Goal: Task Accomplishment & Management: Use online tool/utility

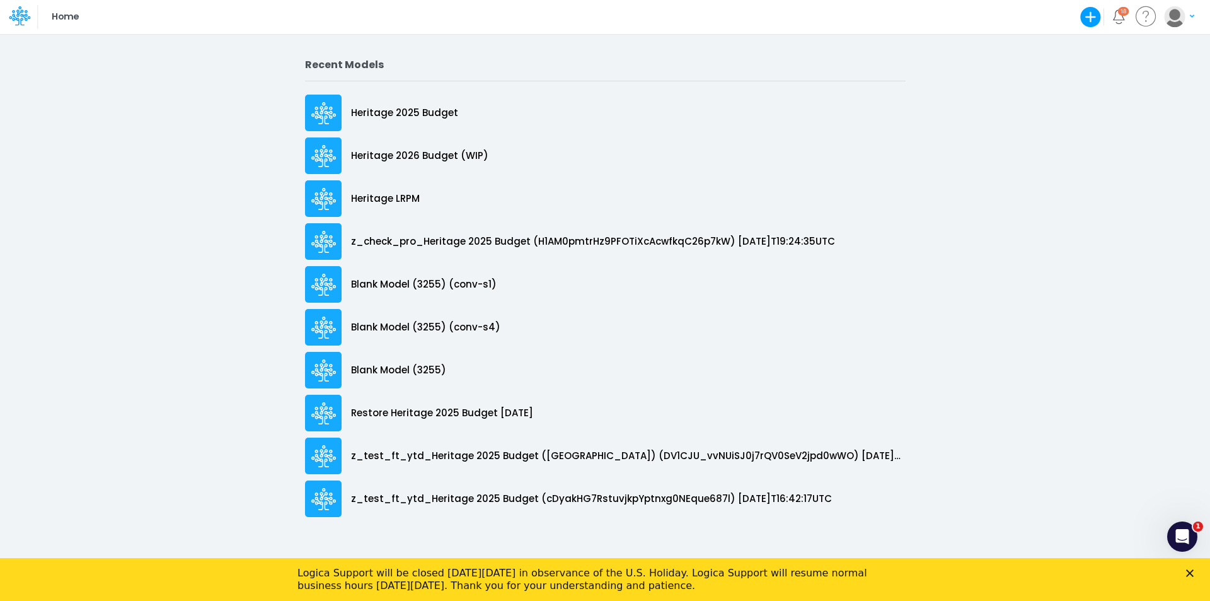
click at [1195, 572] on div "Close" at bounding box center [1192, 573] width 13 height 8
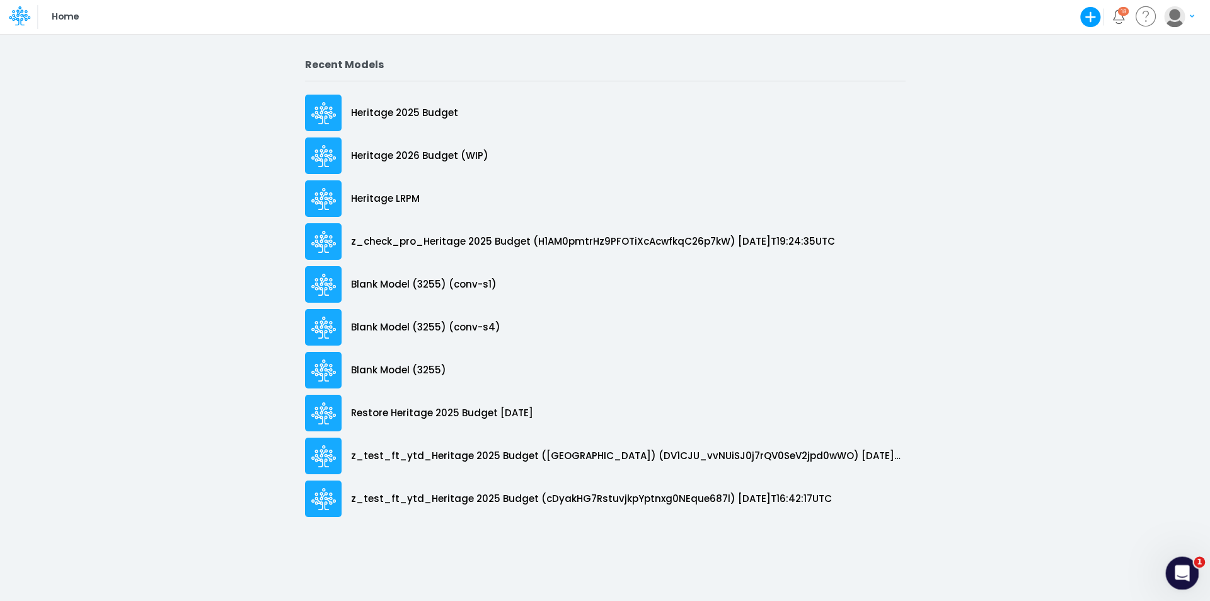
click at [1187, 567] on icon "Open Intercom Messenger" at bounding box center [1180, 571] width 21 height 21
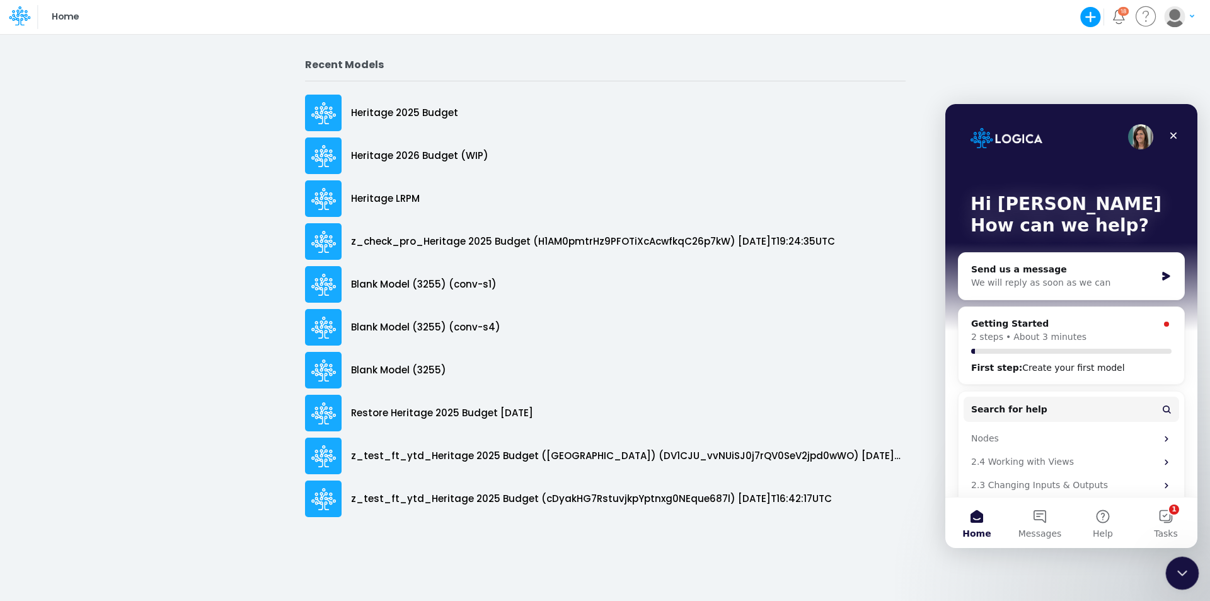
click at [1187, 567] on icon "Close Intercom Messenger" at bounding box center [1180, 570] width 15 height 15
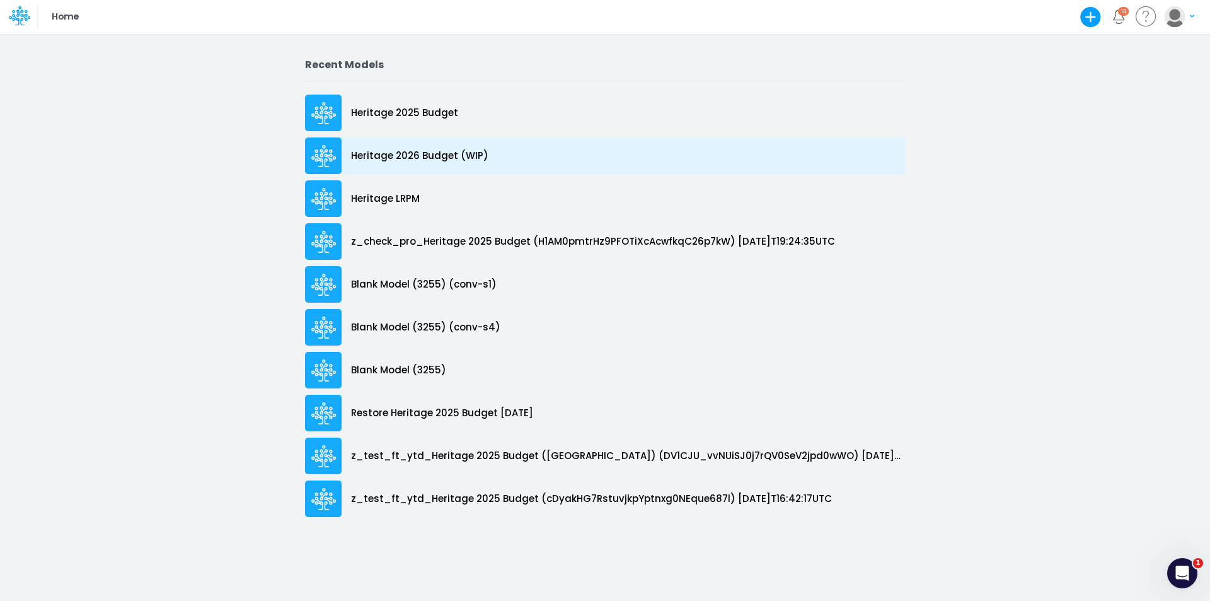
click at [428, 156] on p "Heritage 2026 Budget (WIP)" at bounding box center [419, 156] width 137 height 14
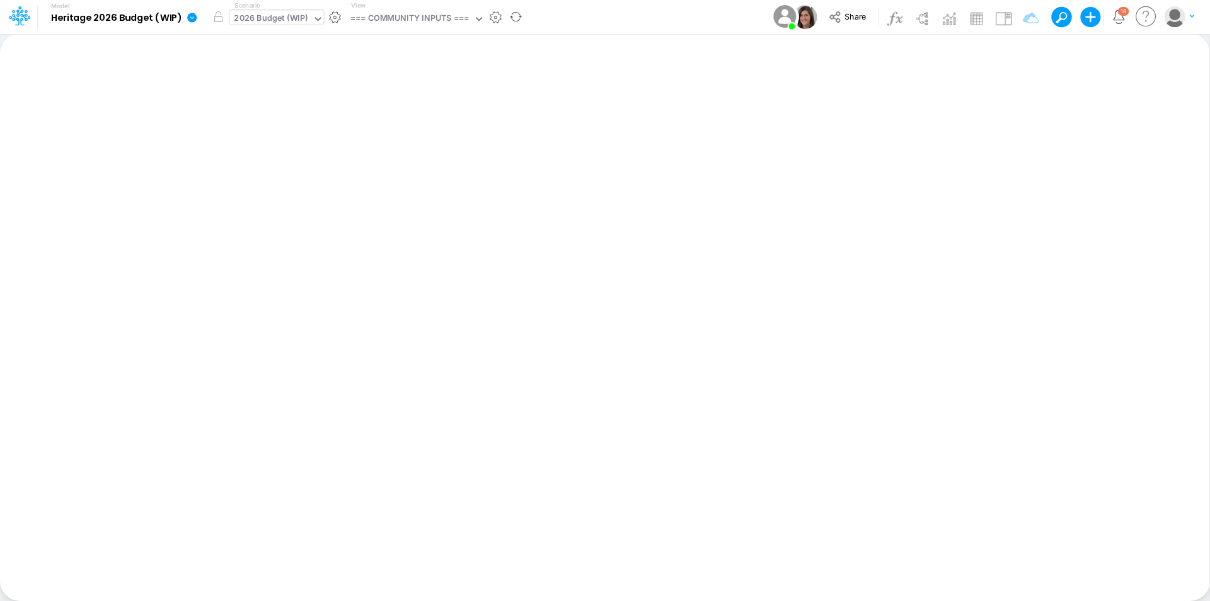
click at [302, 13] on div "2026 Budget (WIP)" at bounding box center [271, 19] width 74 height 14
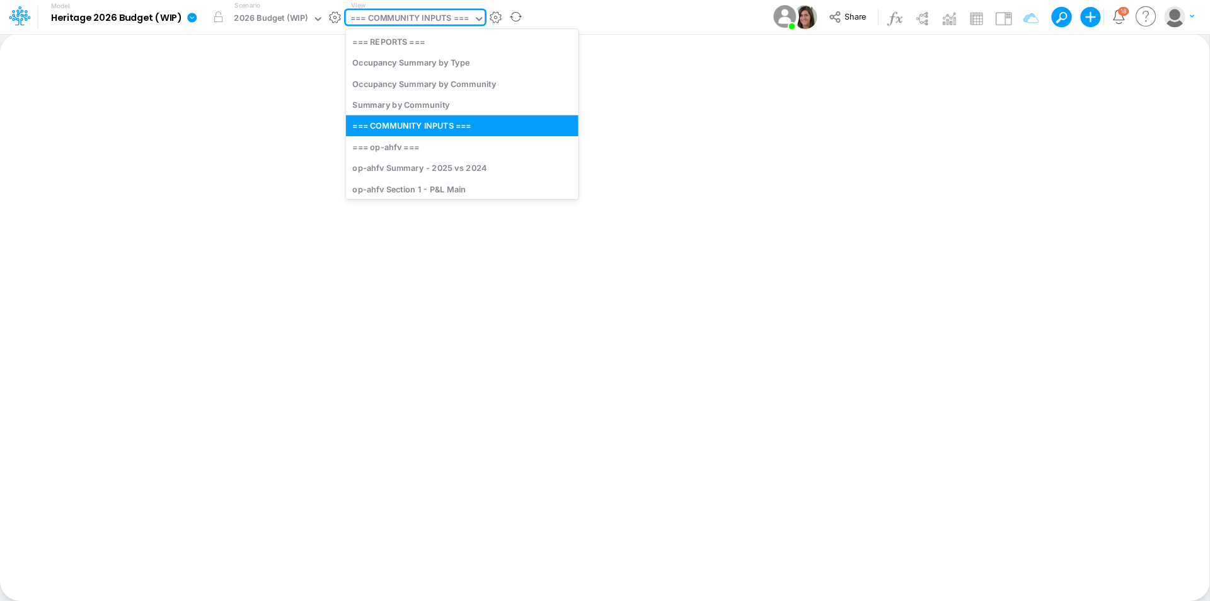
click at [424, 18] on div "=== COMMUNITY INPUTS ===" at bounding box center [409, 19] width 118 height 14
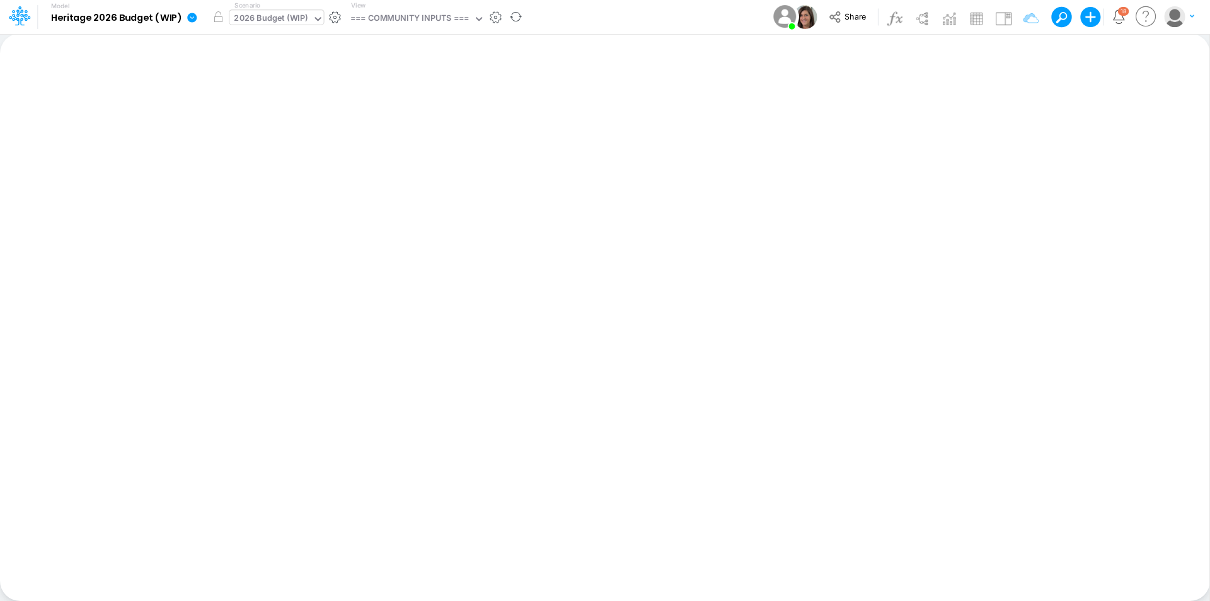
click at [259, 14] on div "2026 Budget (WIP)" at bounding box center [271, 19] width 74 height 14
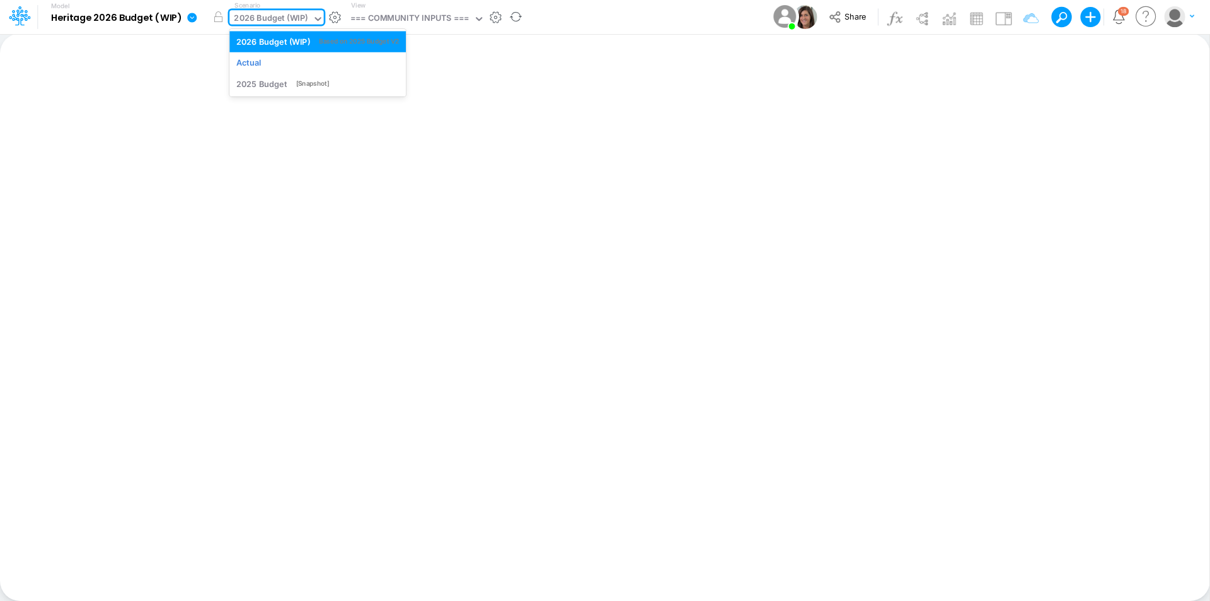
click at [297, 17] on div "2026 Budget (WIP)" at bounding box center [271, 19] width 74 height 14
click at [329, 16] on button "button" at bounding box center [334, 17] width 13 height 13
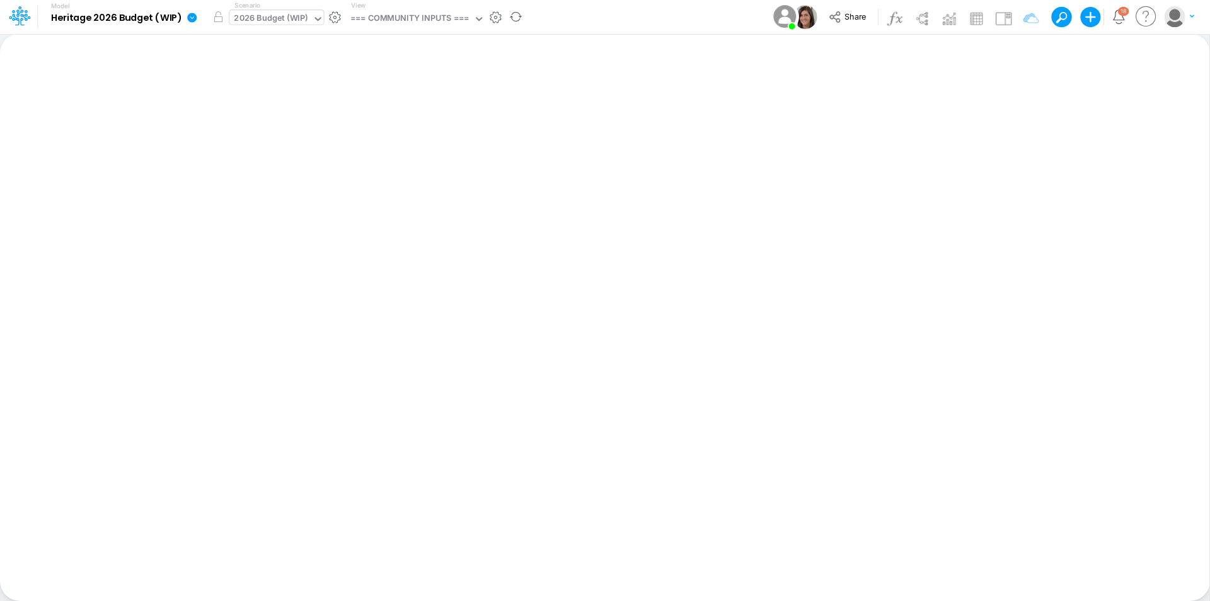
click at [291, 14] on div "2026 Budget (WIP)" at bounding box center [271, 19] width 74 height 14
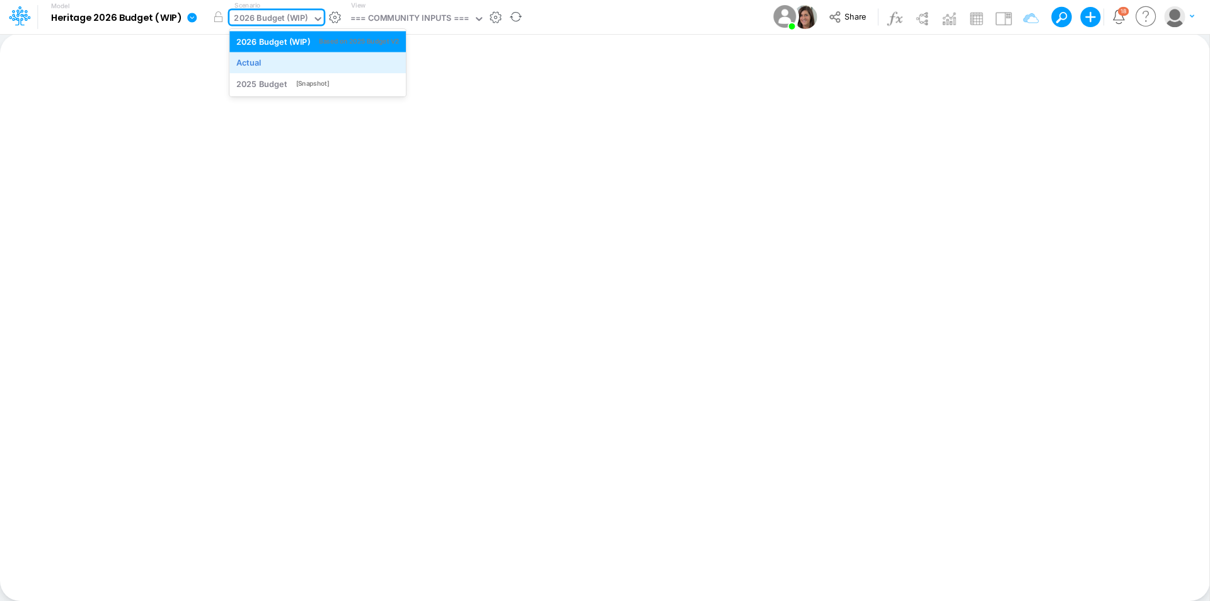
click at [295, 64] on div "Actual" at bounding box center [317, 63] width 163 height 12
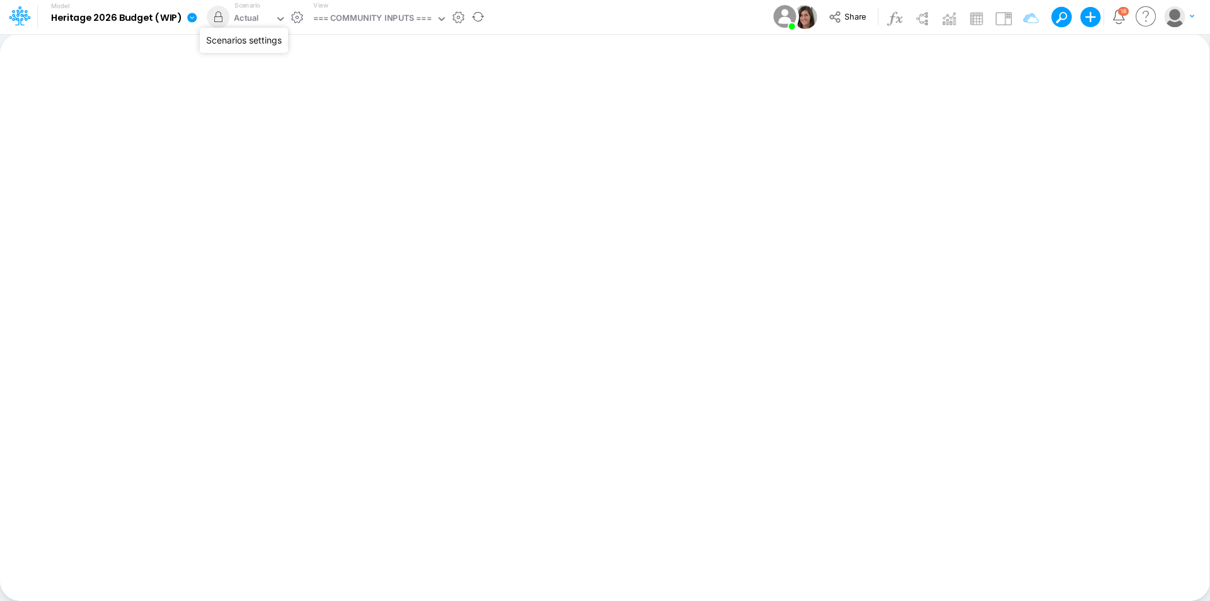
click at [296, 18] on button "button" at bounding box center [297, 17] width 13 height 13
click at [385, 23] on div "=== COMMUNITY INPUTS ===" at bounding box center [372, 19] width 118 height 14
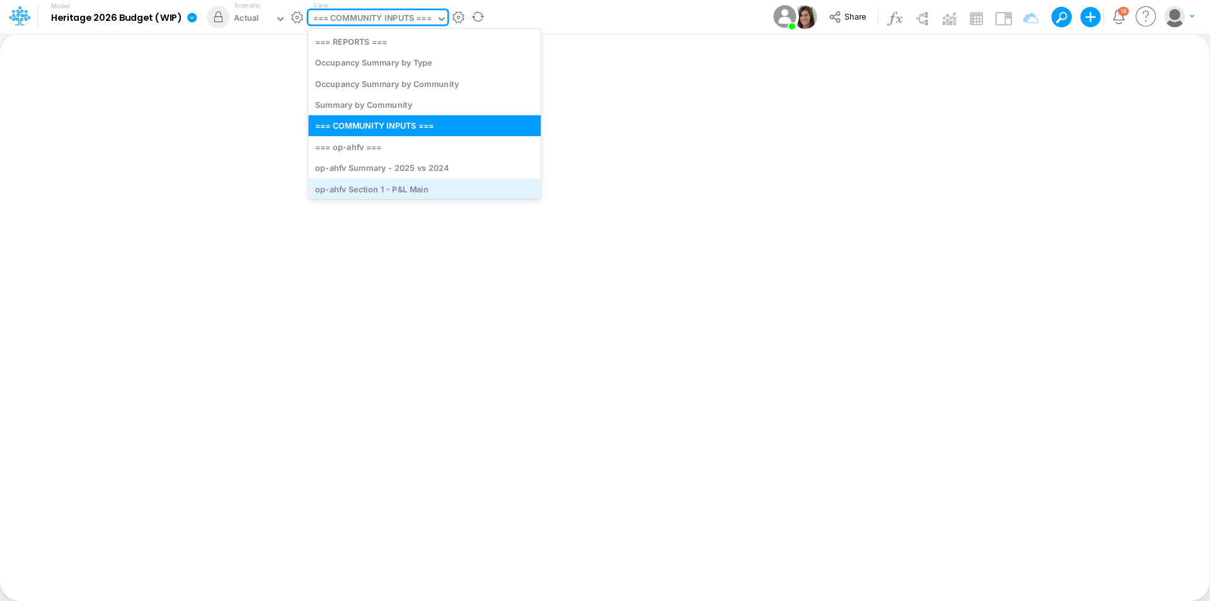
click at [412, 187] on div "op-ahfv Section 1 - P&L Main" at bounding box center [424, 188] width 233 height 21
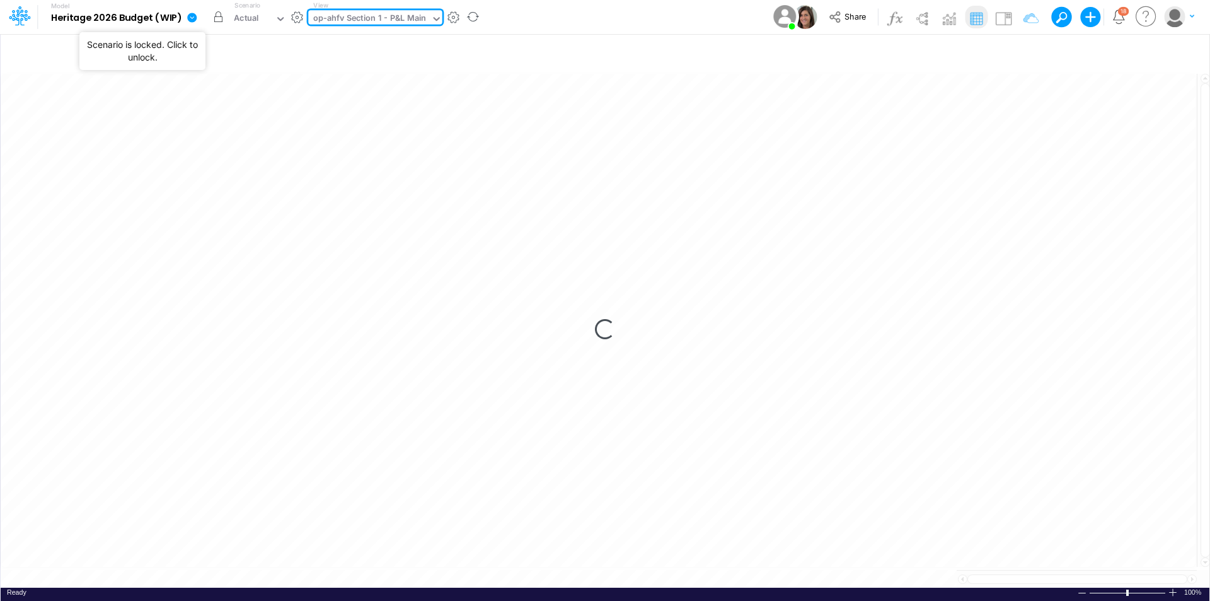
click at [214, 18] on button "button" at bounding box center [218, 17] width 23 height 23
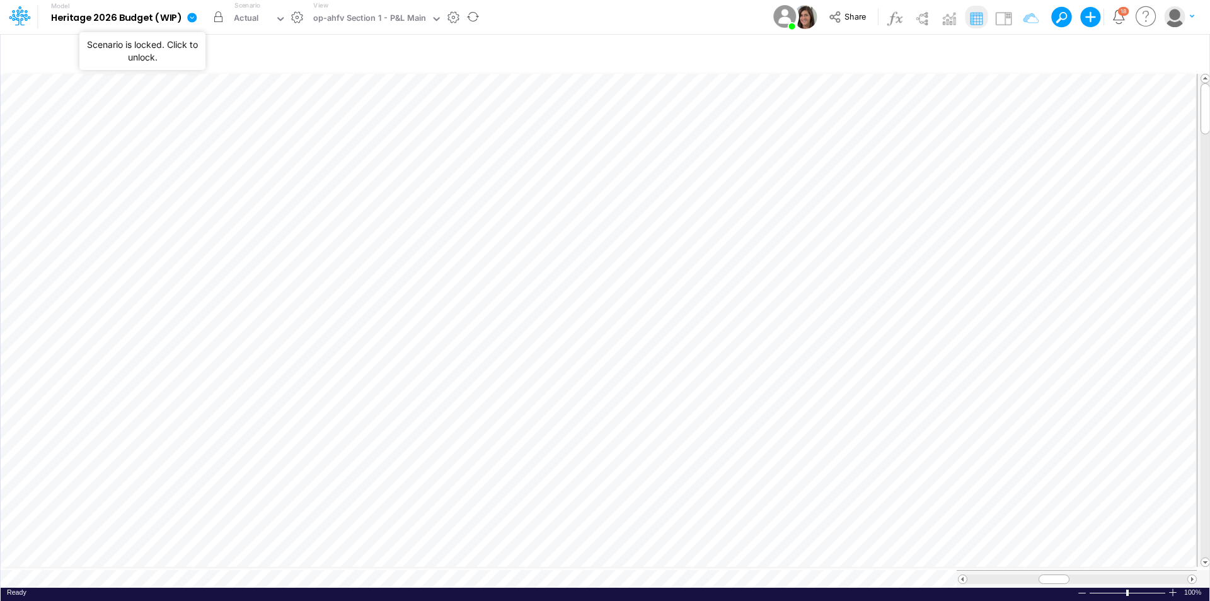
click at [222, 16] on button "button" at bounding box center [218, 17] width 23 height 23
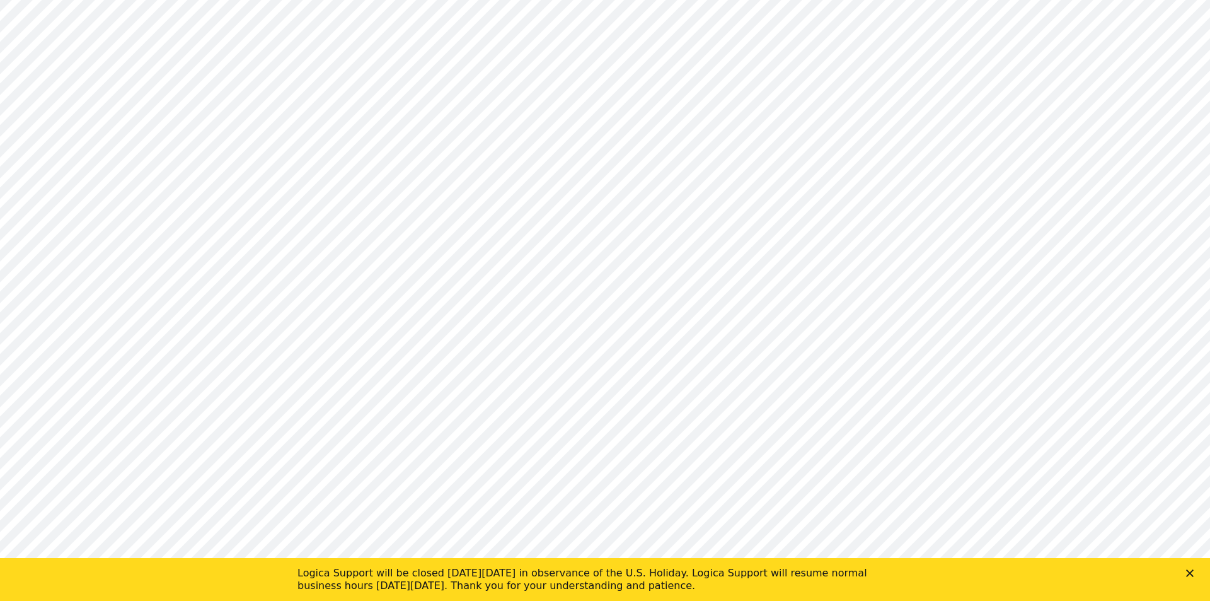
click at [1192, 571] on polygon "Close" at bounding box center [1190, 573] width 8 height 8
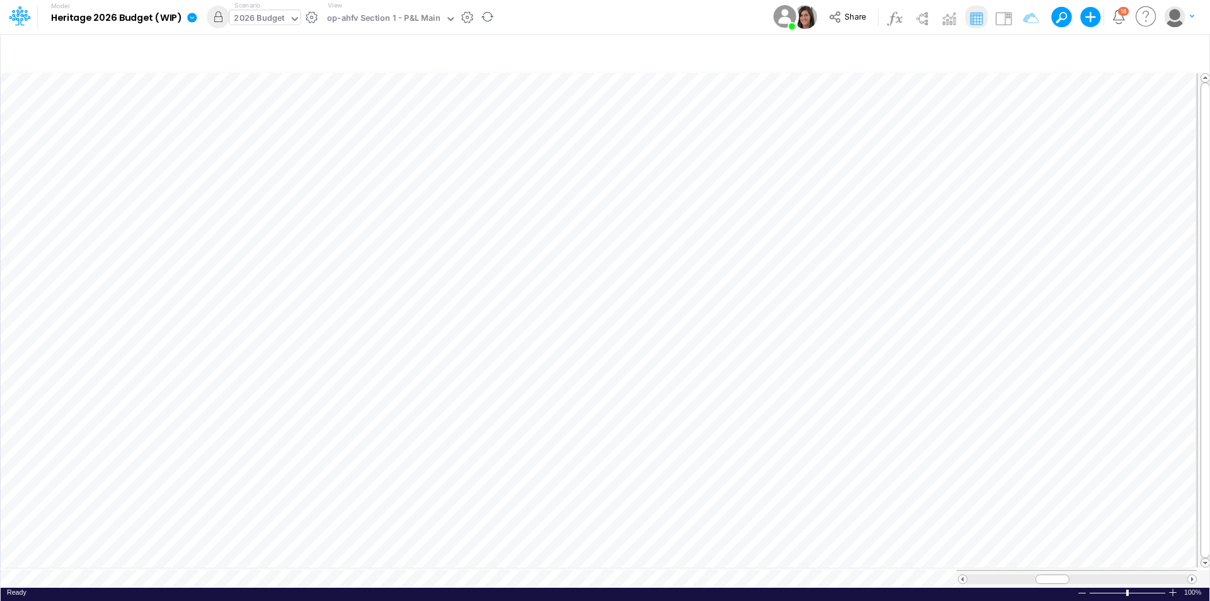
click at [255, 20] on div "2026 Budget" at bounding box center [259, 19] width 50 height 14
click at [279, 18] on div "2026 Budget" at bounding box center [259, 19] width 50 height 14
click at [273, 43] on div "Actual" at bounding box center [286, 41] width 100 height 12
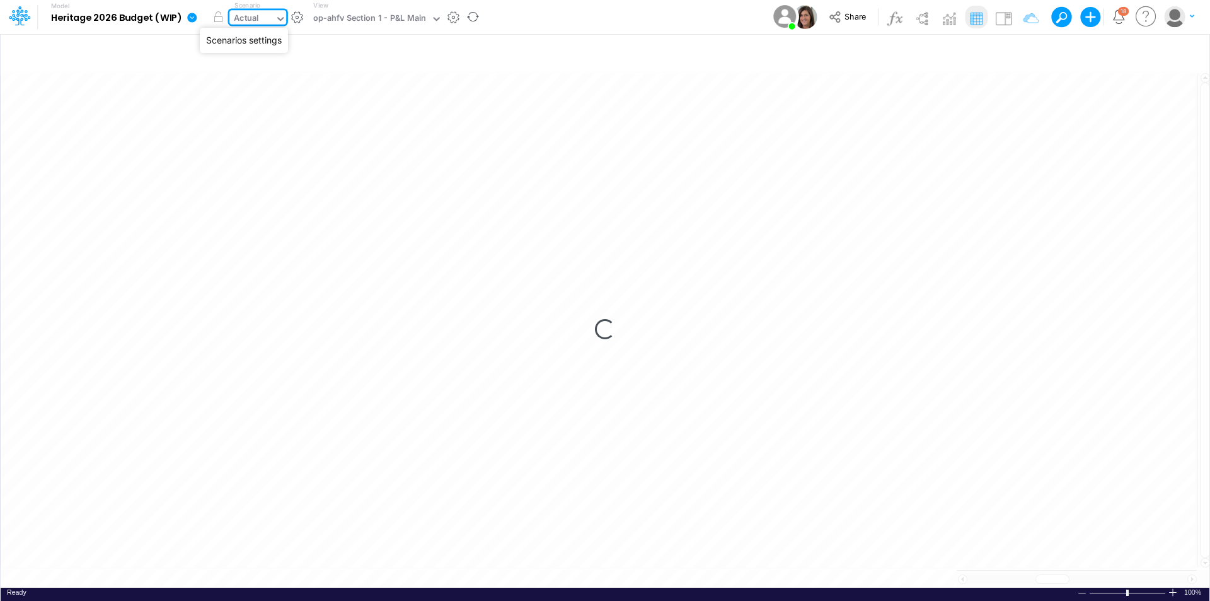
click at [301, 21] on button "button" at bounding box center [297, 17] width 13 height 13
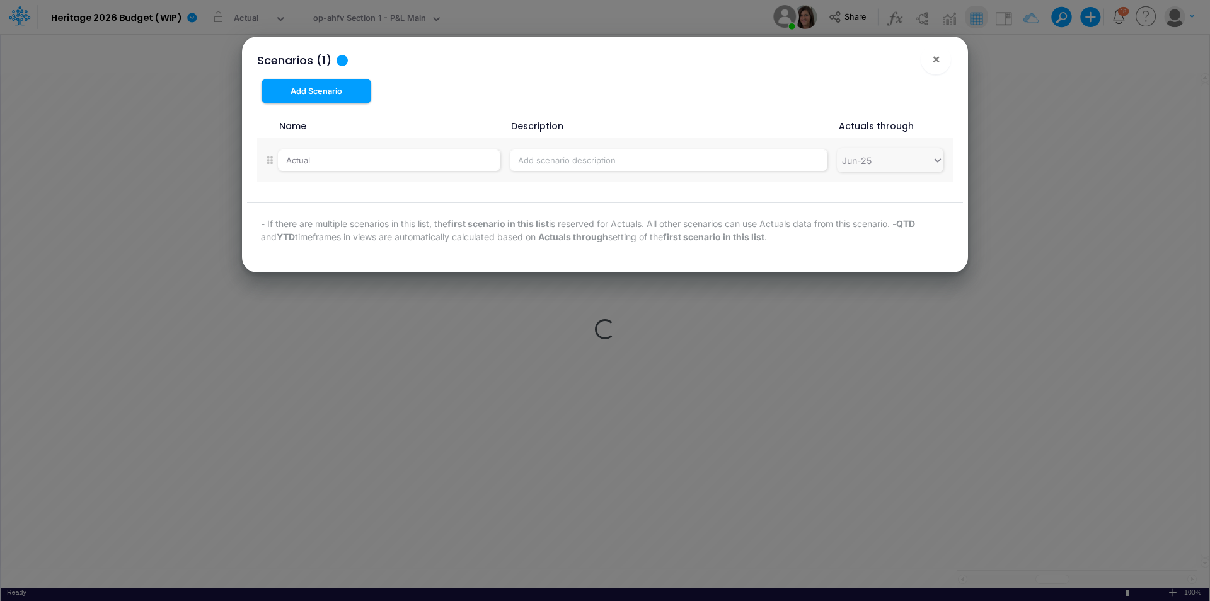
click at [939, 59] on span "×" at bounding box center [936, 58] width 8 height 15
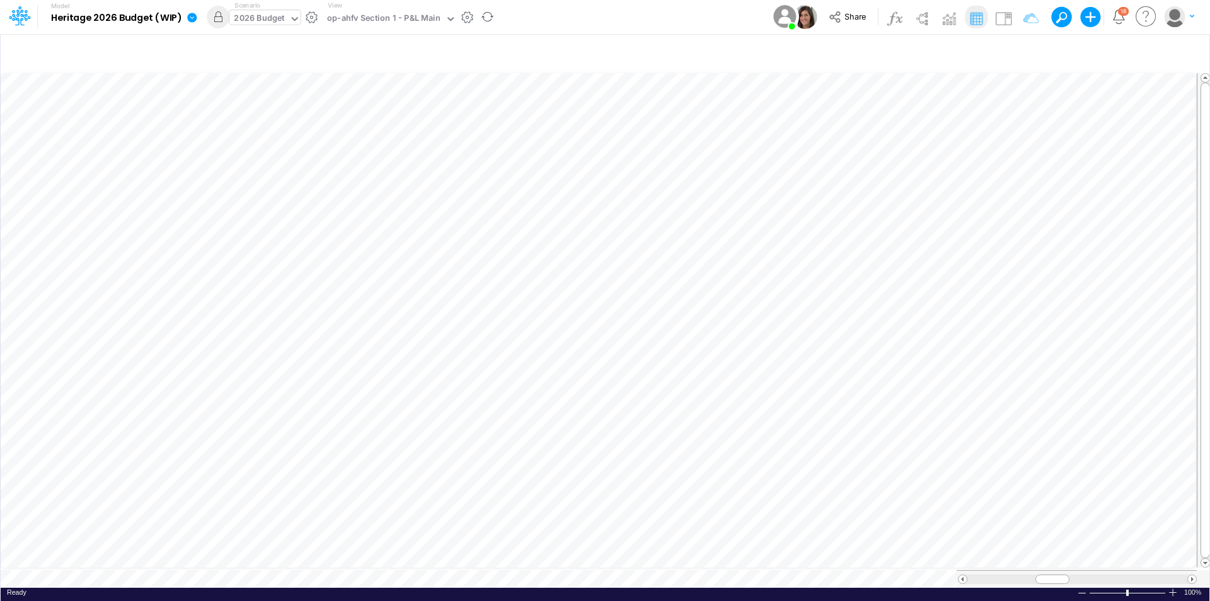
click at [278, 23] on div "2026 Budget" at bounding box center [259, 19] width 50 height 14
click at [279, 40] on div "Actual" at bounding box center [286, 41] width 100 height 12
click at [963, 575] on span at bounding box center [962, 579] width 8 height 8
click at [1194, 575] on span at bounding box center [1192, 579] width 8 height 8
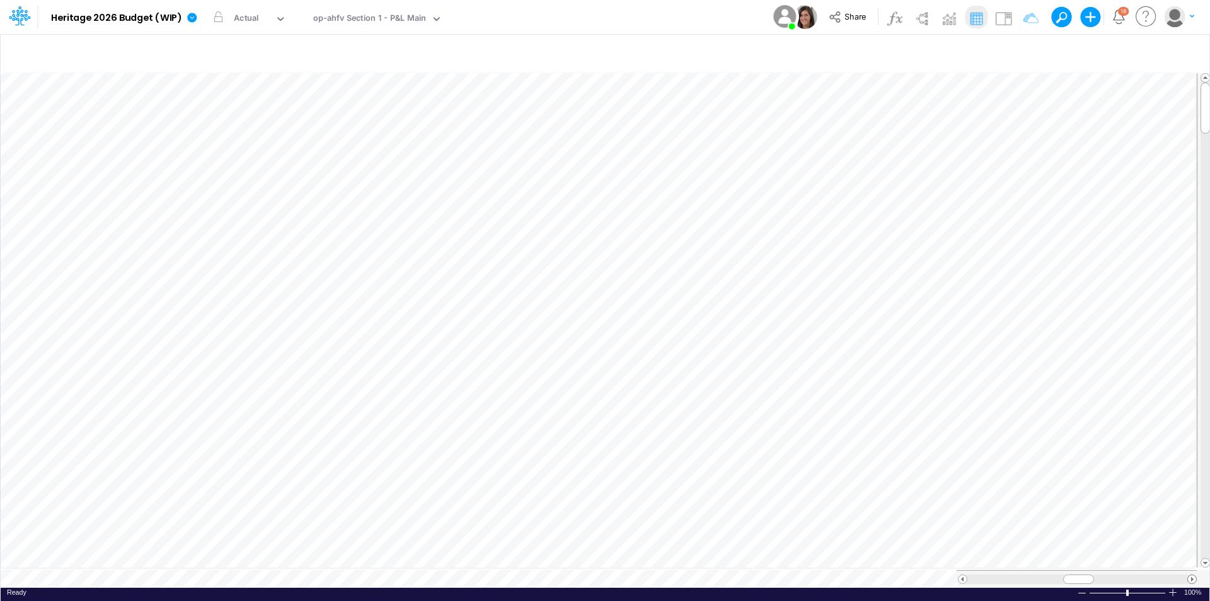
click at [1195, 575] on span at bounding box center [1192, 579] width 8 height 8
click at [193, 11] on link at bounding box center [194, 17] width 25 height 33
click at [255, 137] on button "View model info" at bounding box center [255, 131] width 135 height 20
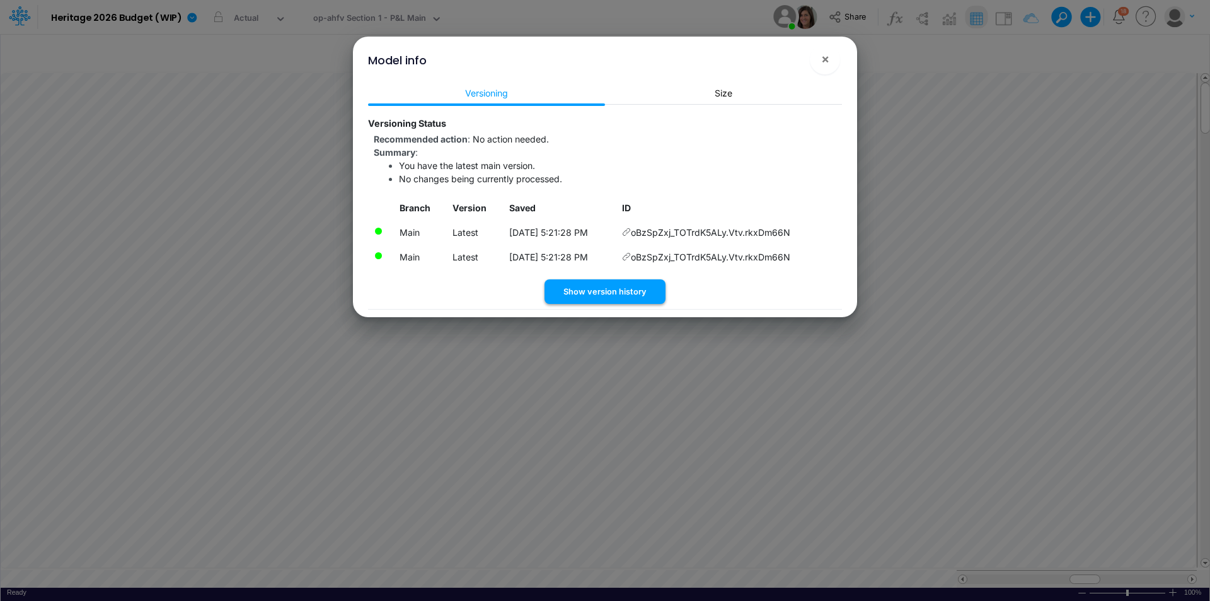
click at [589, 294] on button "Show version history" at bounding box center [604, 291] width 121 height 25
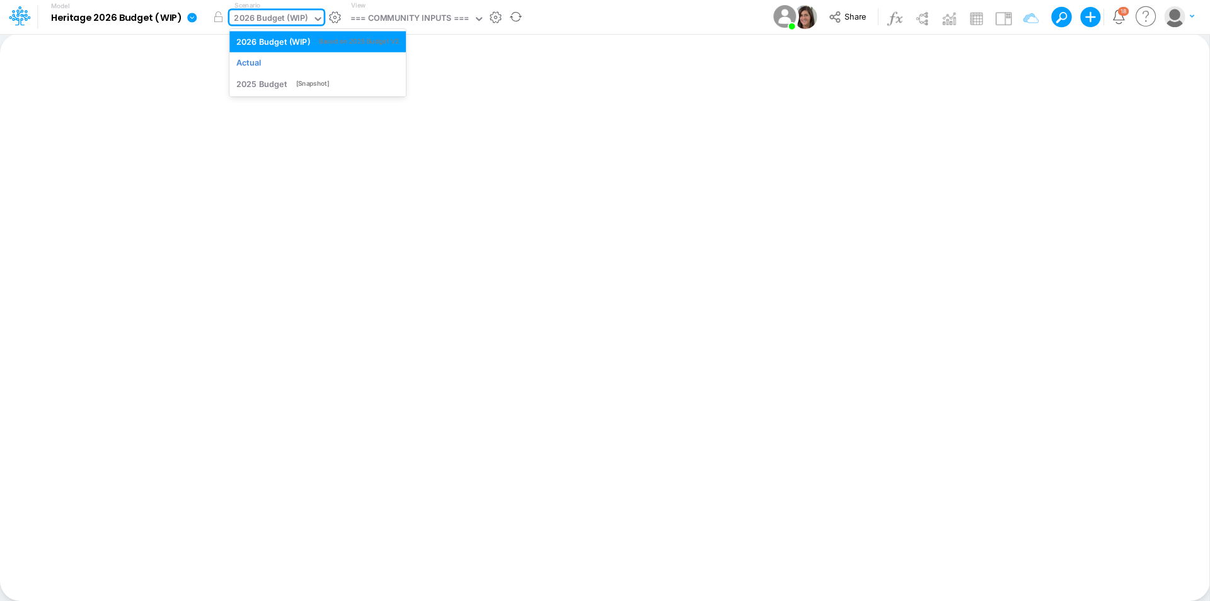
click at [269, 18] on div "2026 Budget (WIP)" at bounding box center [271, 19] width 74 height 14
click at [378, 23] on div "=== COMMUNITY INPUTS ===" at bounding box center [409, 19] width 118 height 14
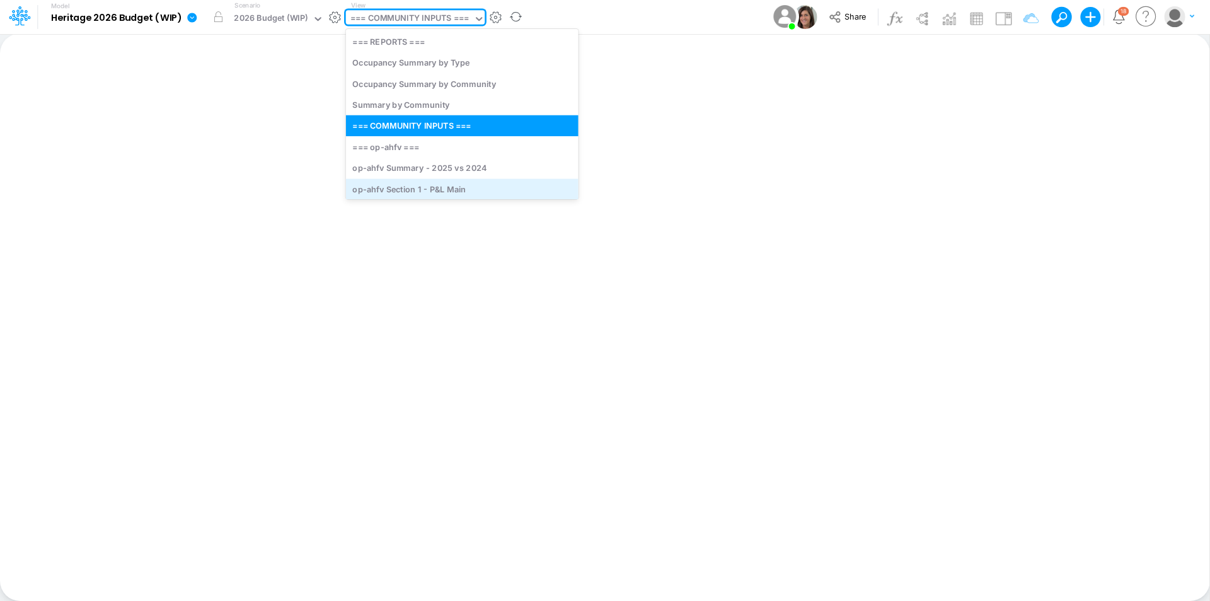
click at [451, 187] on div "op-ahfv Section 1 - P&L Main" at bounding box center [462, 188] width 233 height 21
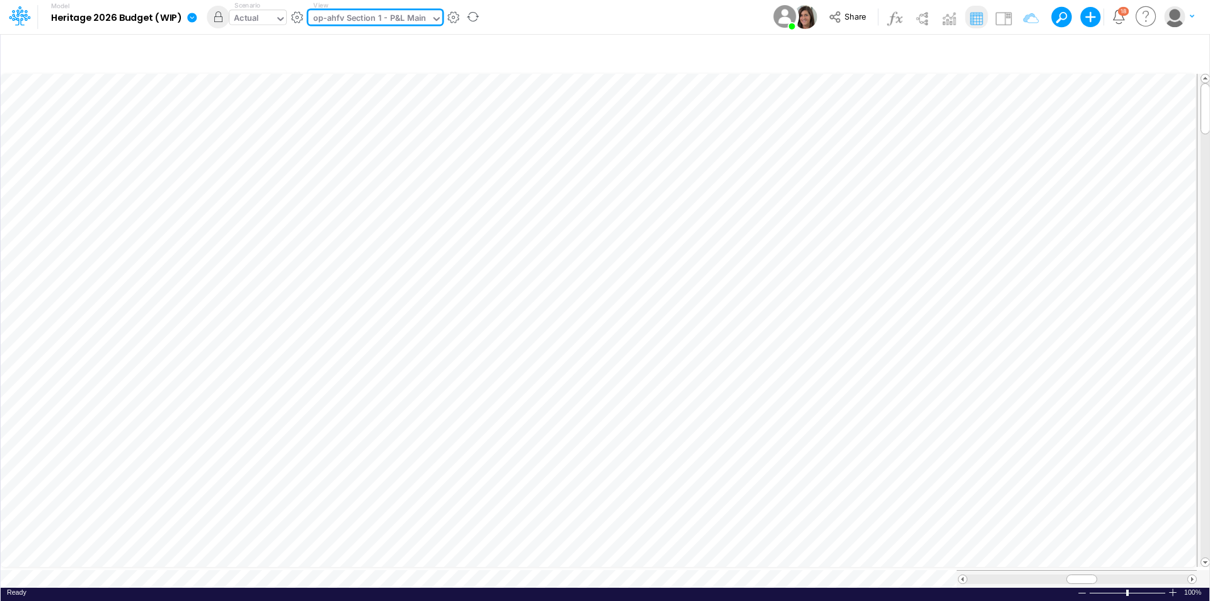
click at [269, 16] on div "Actual" at bounding box center [251, 19] width 45 height 19
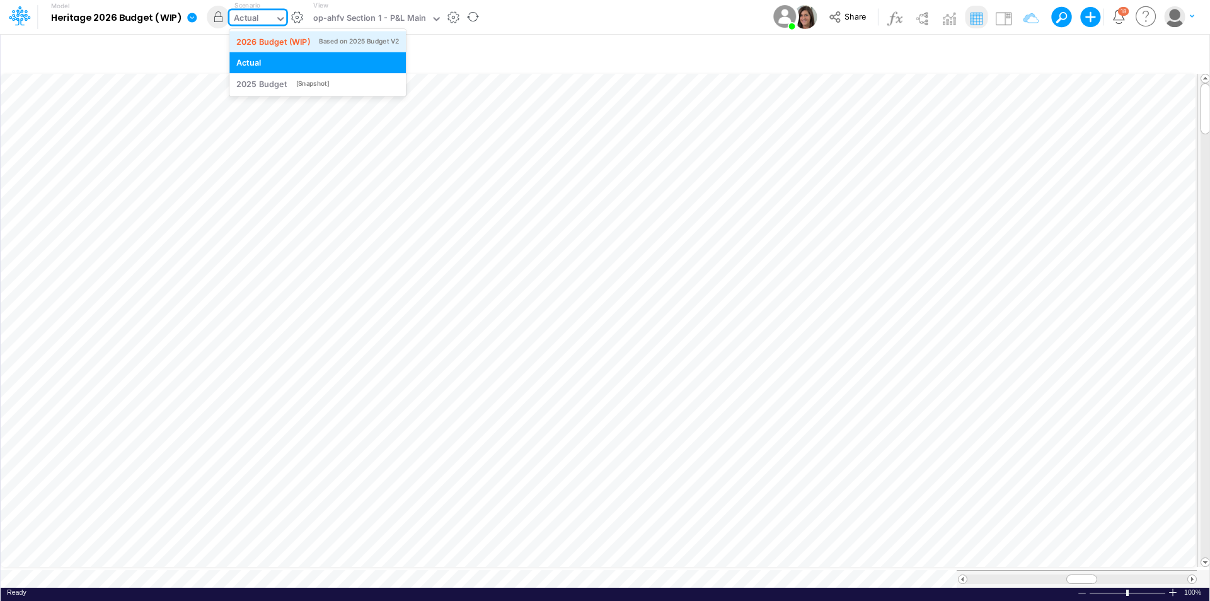
click at [270, 43] on div "2026 Budget (WIP)" at bounding box center [273, 41] width 74 height 12
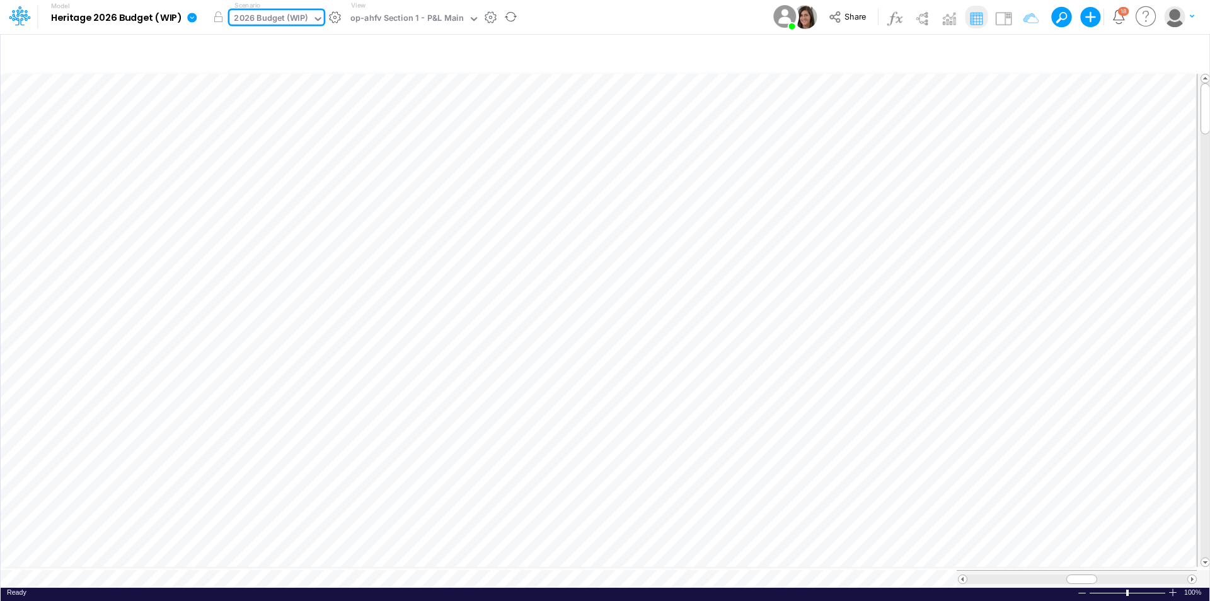
click at [265, 17] on div "2026 Budget (WIP)" at bounding box center [271, 19] width 74 height 14
click at [284, 60] on div "Actual" at bounding box center [317, 63] width 163 height 12
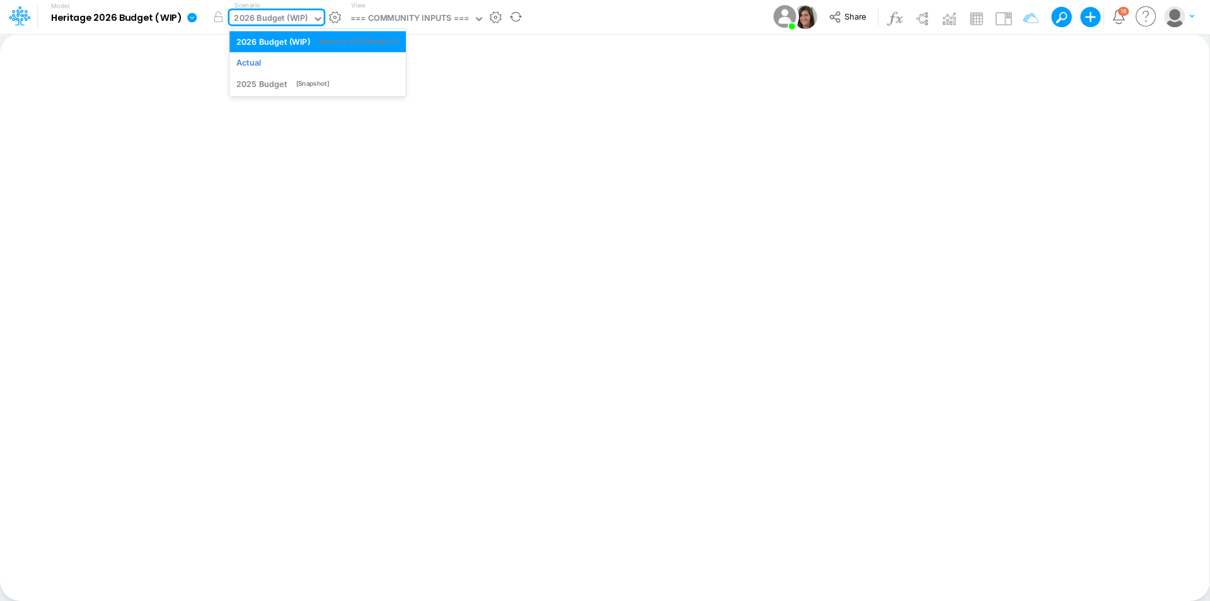
click at [267, 18] on div "2026 Budget (WIP)" at bounding box center [271, 19] width 74 height 14
click at [395, 31] on div "2026 Budget (WIP) Based on 2025 Budget V2" at bounding box center [317, 41] width 176 height 21
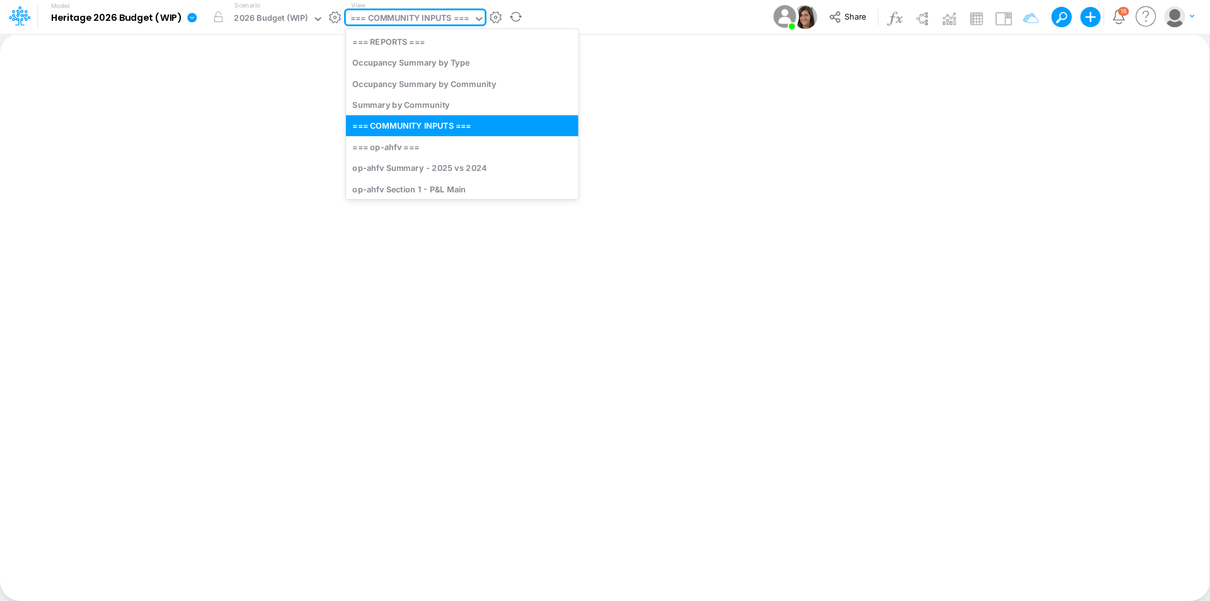
click at [398, 20] on div "=== COMMUNITY INPUTS ===" at bounding box center [409, 19] width 118 height 14
click at [411, 180] on div "op-ahfv Section 1 - P&L Main" at bounding box center [462, 188] width 233 height 21
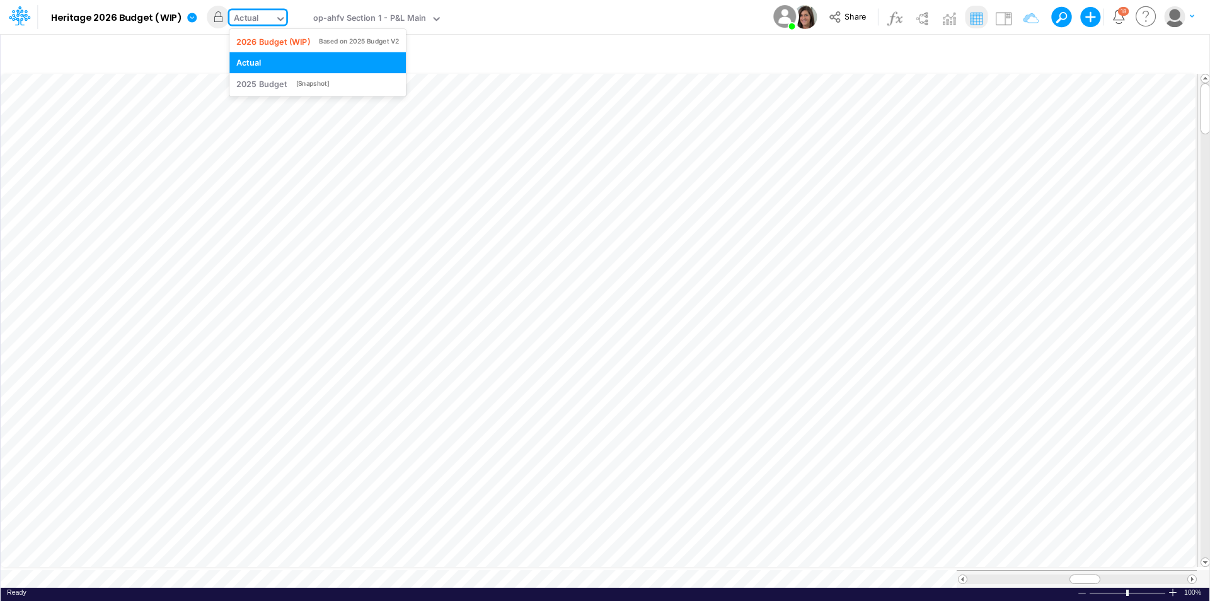
click at [262, 14] on div "Actual" at bounding box center [251, 19] width 45 height 19
click at [271, 30] on div "2026 Budget (WIP) Based on 2025 Budget V2 Actual 2025 Budget [Snapshot]" at bounding box center [317, 62] width 176 height 67
click at [275, 37] on div "2026 Budget (WIP)" at bounding box center [273, 41] width 74 height 12
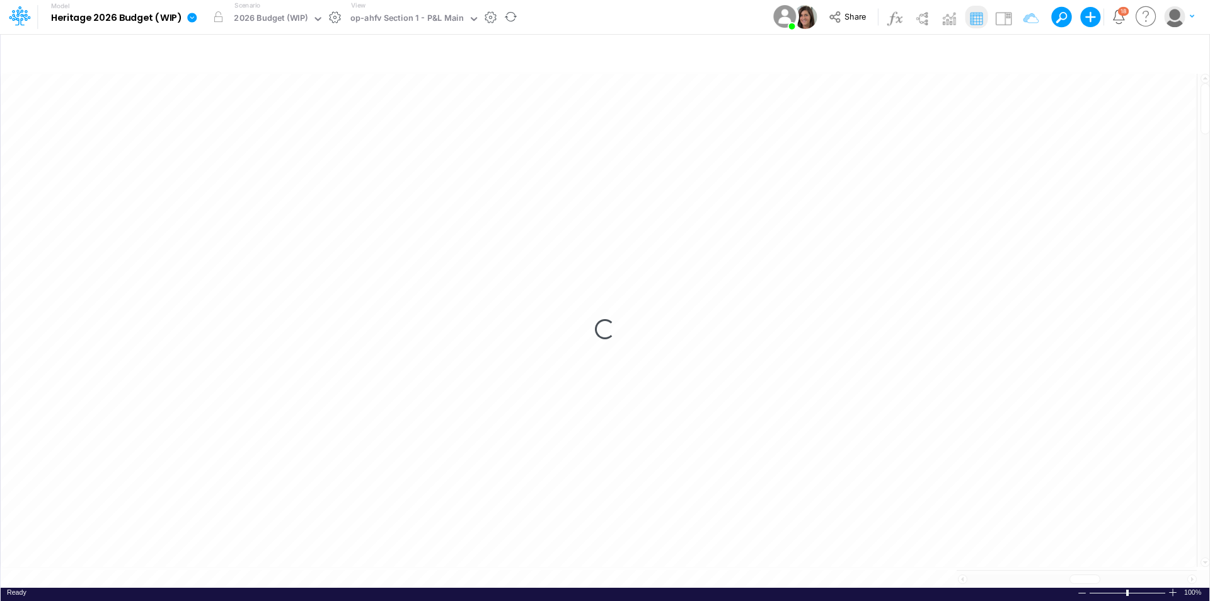
click at [195, 15] on icon at bounding box center [192, 17] width 11 height 11
click at [279, 125] on button "View model info" at bounding box center [255, 131] width 135 height 20
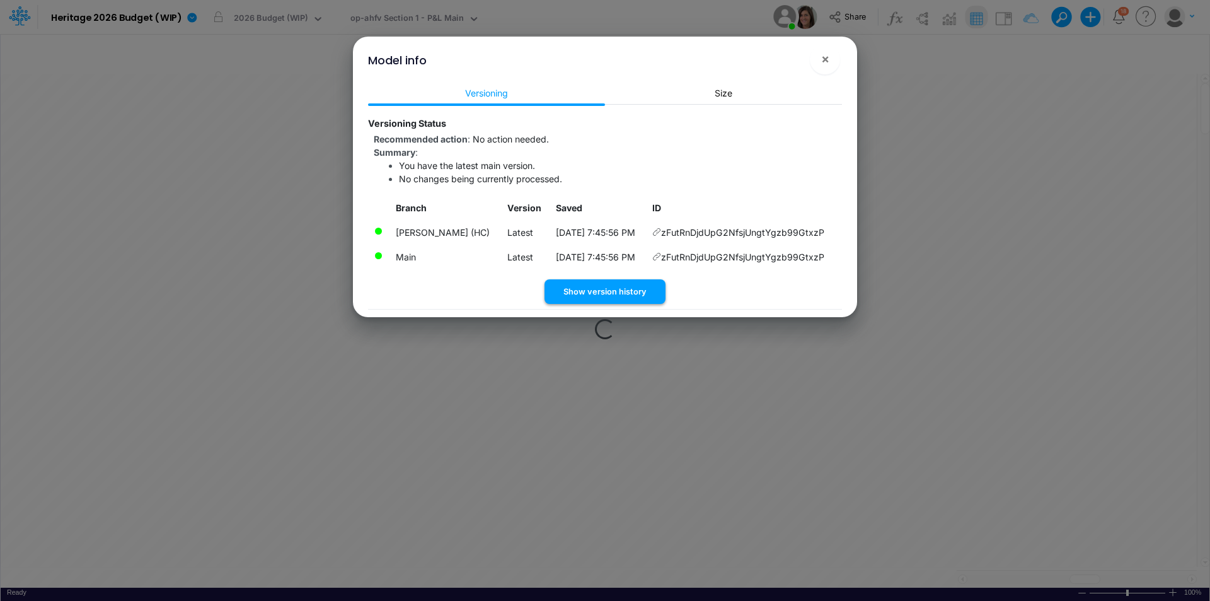
click at [628, 291] on button "Show version history" at bounding box center [604, 291] width 121 height 25
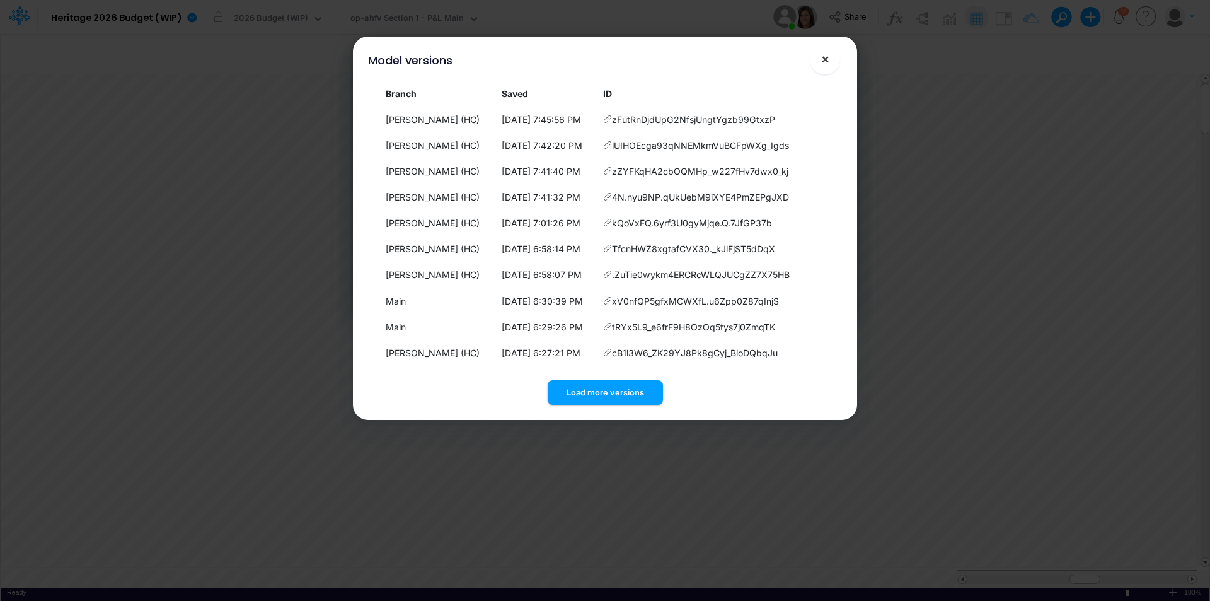
click at [826, 58] on span "×" at bounding box center [825, 58] width 8 height 15
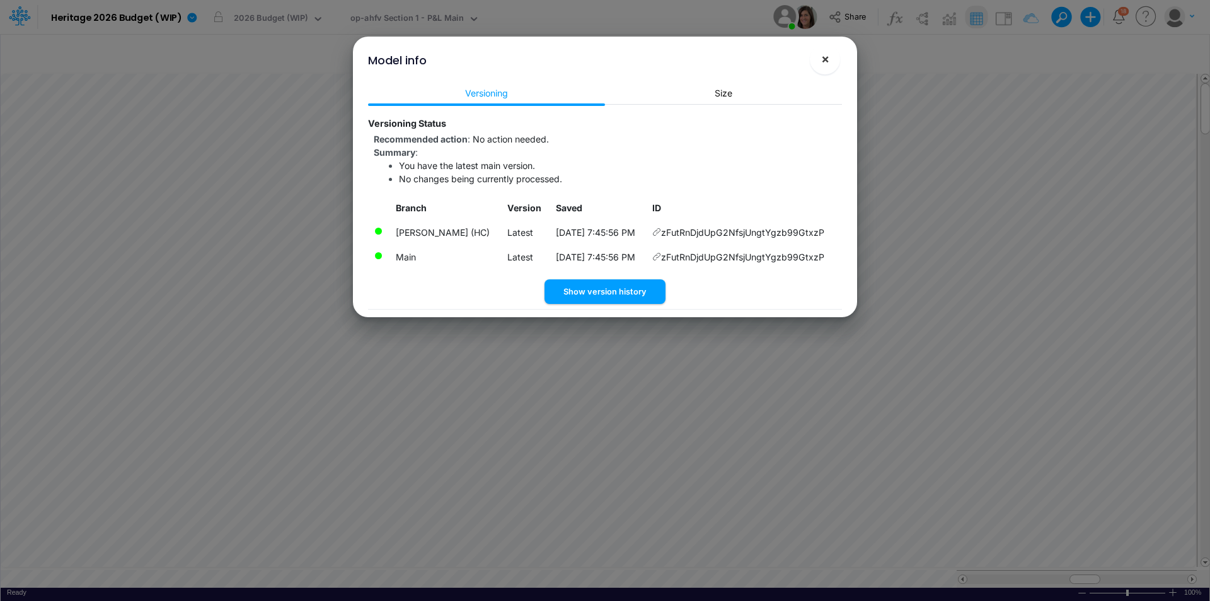
click at [832, 59] on button "×" at bounding box center [825, 59] width 30 height 30
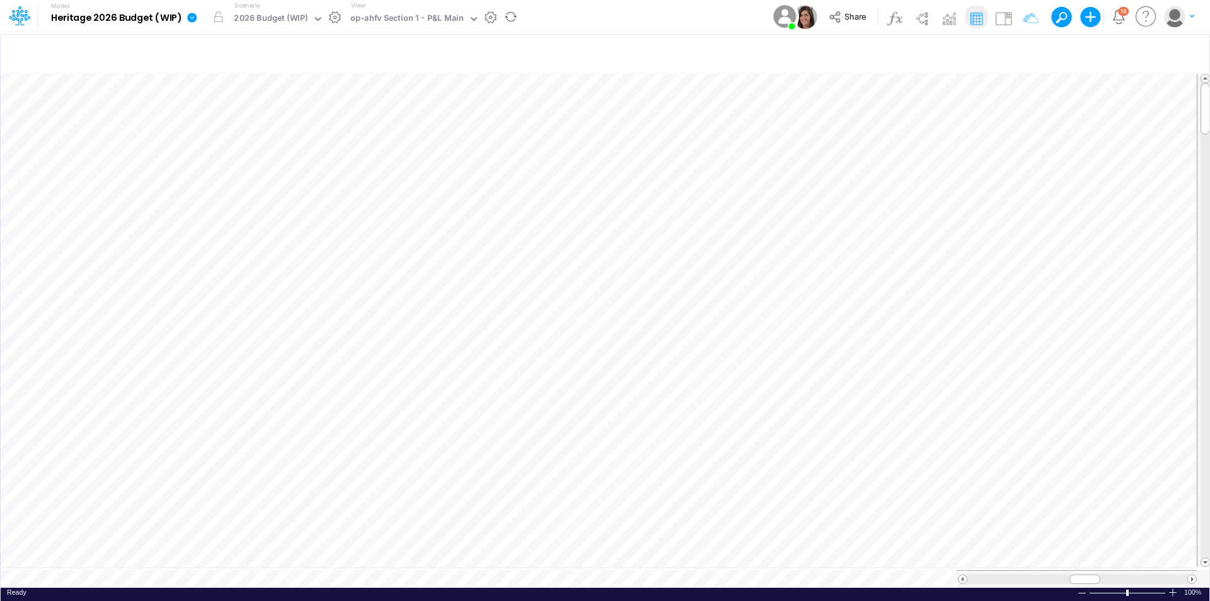
click at [183, 18] on link at bounding box center [194, 17] width 25 height 33
click at [269, 149] on button "Sync Scenarios" at bounding box center [255, 151] width 135 height 20
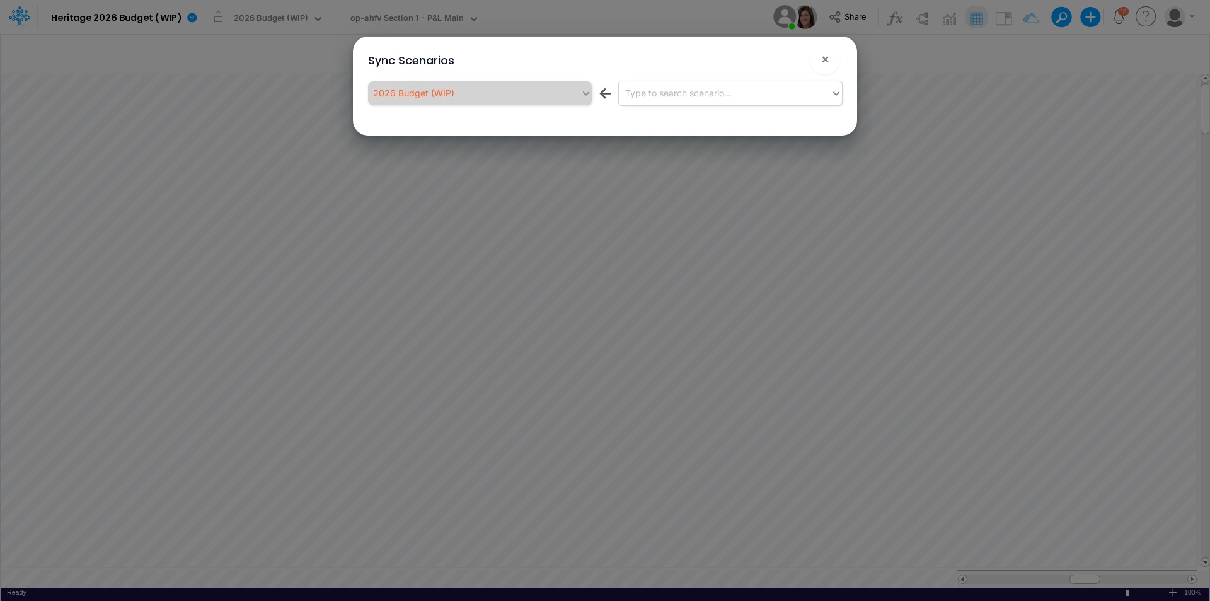
click at [694, 96] on div "Type to search scenario..." at bounding box center [678, 92] width 106 height 13
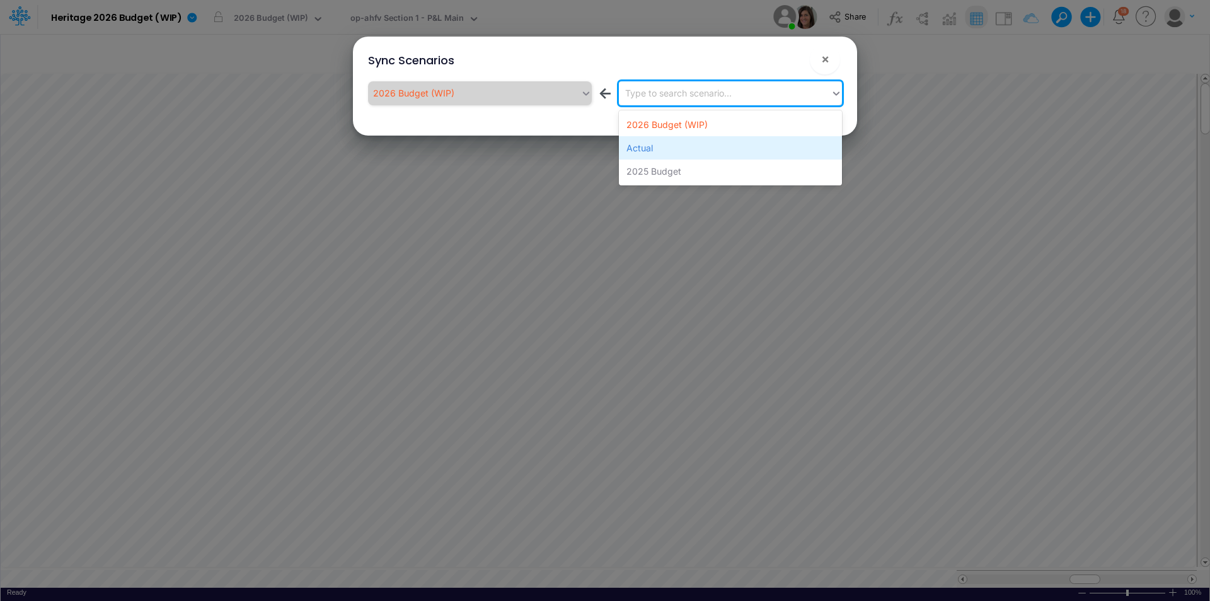
click at [711, 151] on div "Actual" at bounding box center [730, 147] width 223 height 23
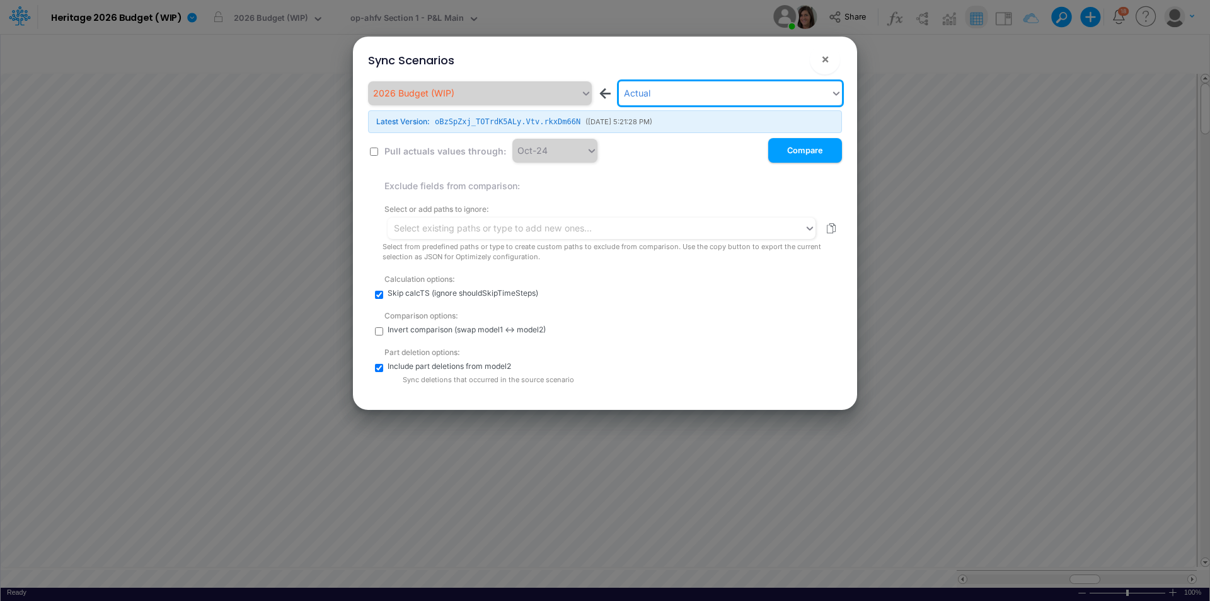
click at [374, 150] on input "checkbox" at bounding box center [374, 151] width 8 height 8
click at [809, 143] on button "Compare" at bounding box center [805, 150] width 74 height 25
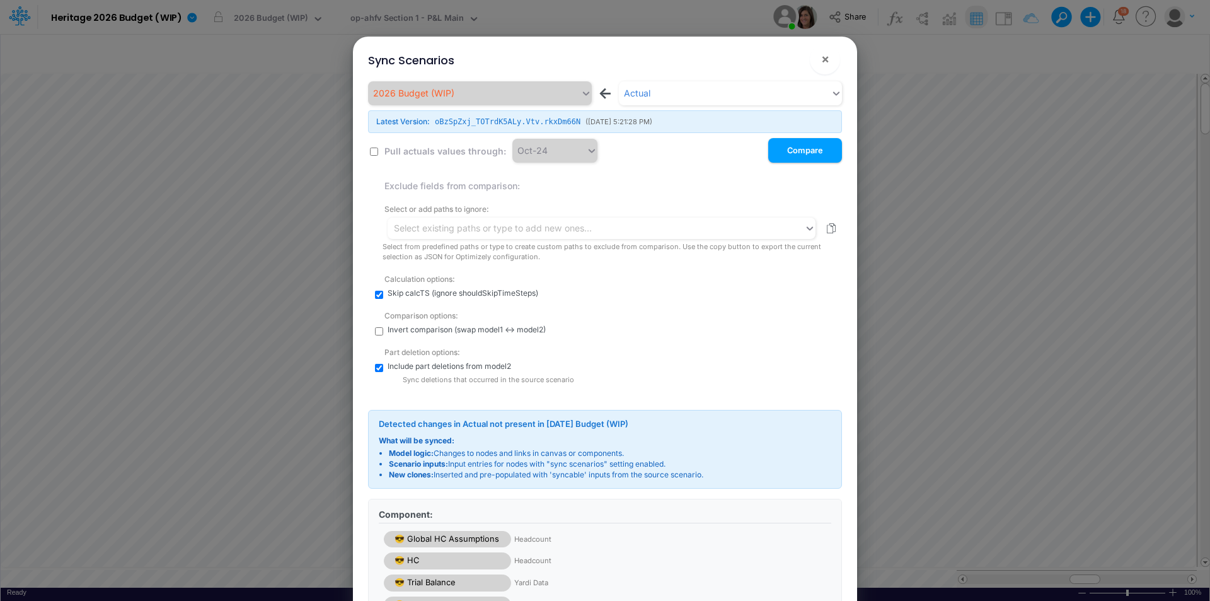
click at [716, 62] on div "Sync Scenarios ×" at bounding box center [605, 58] width 494 height 42
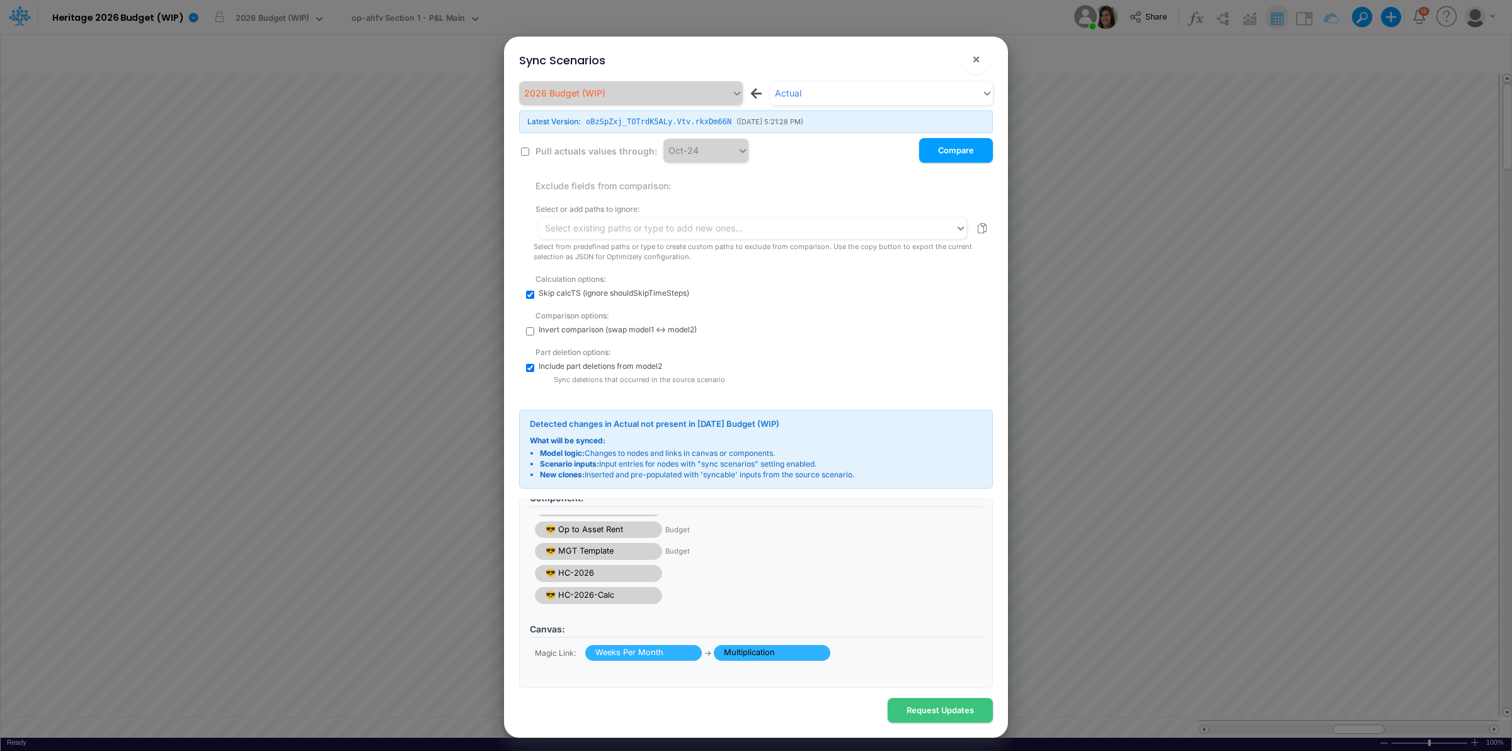
scroll to position [21, 0]
click at [525, 151] on input "checkbox" at bounding box center [525, 151] width 8 height 8
checkbox input "true"
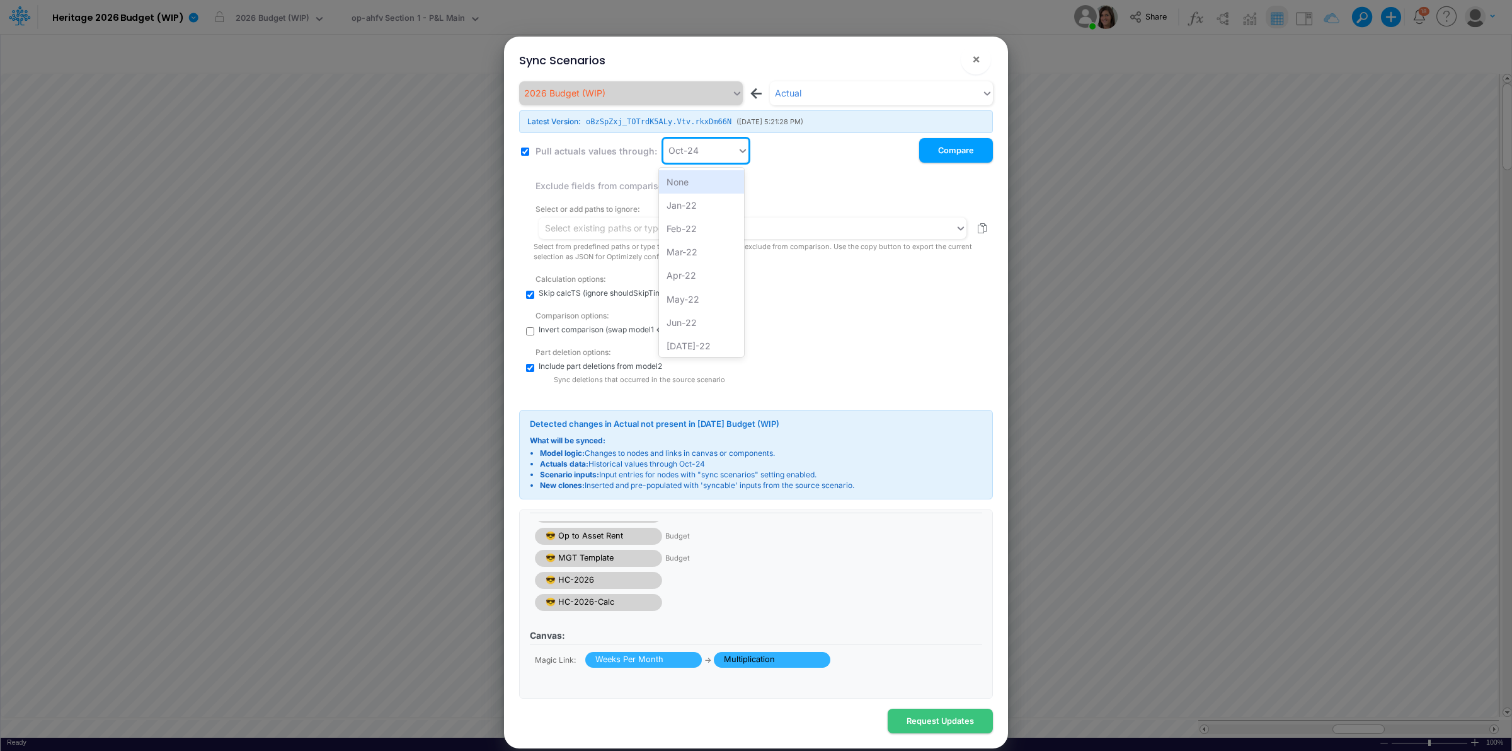
click at [685, 156] on div "Oct-24" at bounding box center [684, 150] width 30 height 13
type input "jun-25"
click at [695, 175] on div "Jun-25" at bounding box center [701, 181] width 85 height 23
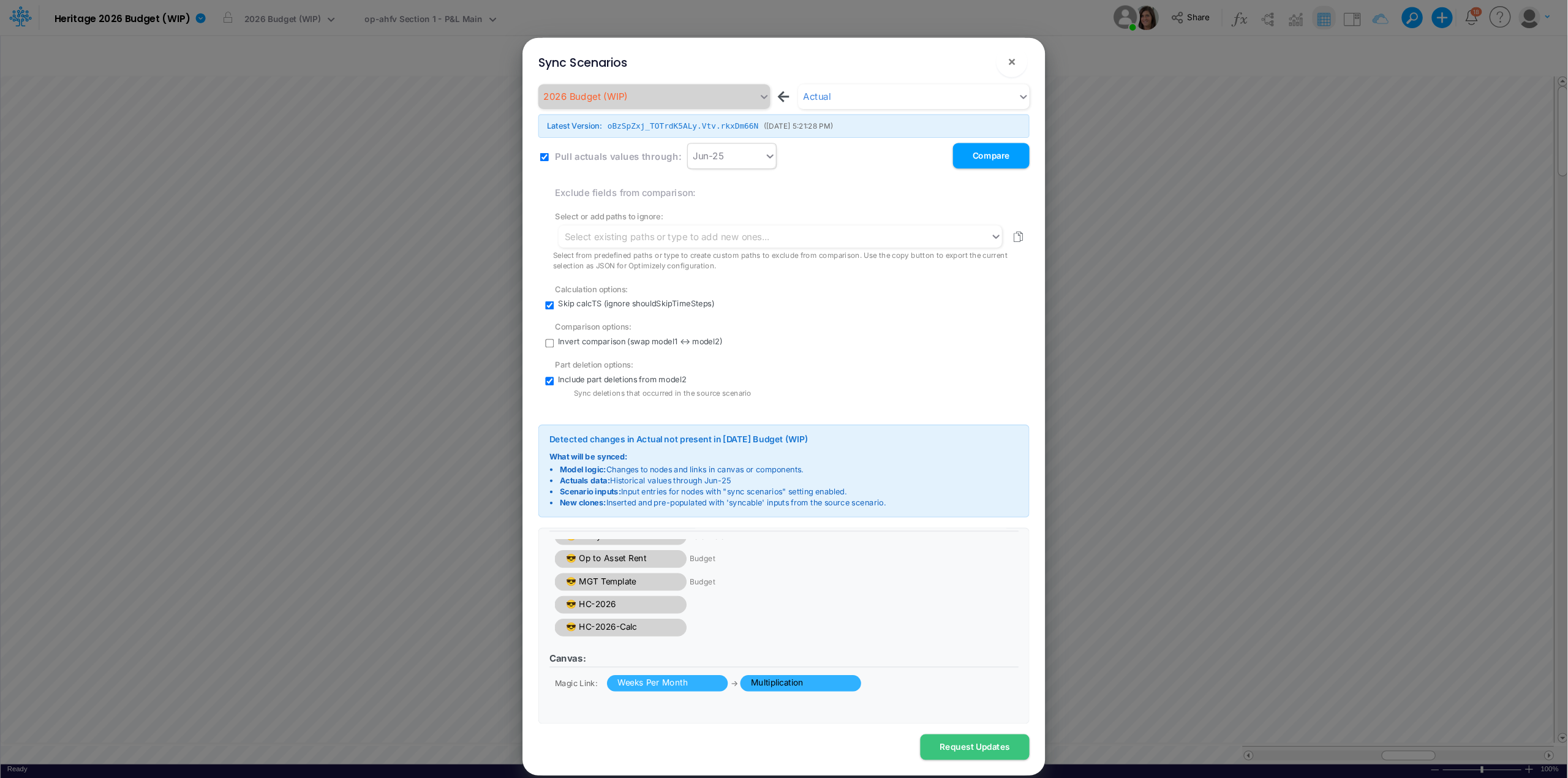
scroll to position [210, 0]
click at [926, 584] on button "Request Updates" at bounding box center [914, 700] width 102 height 24
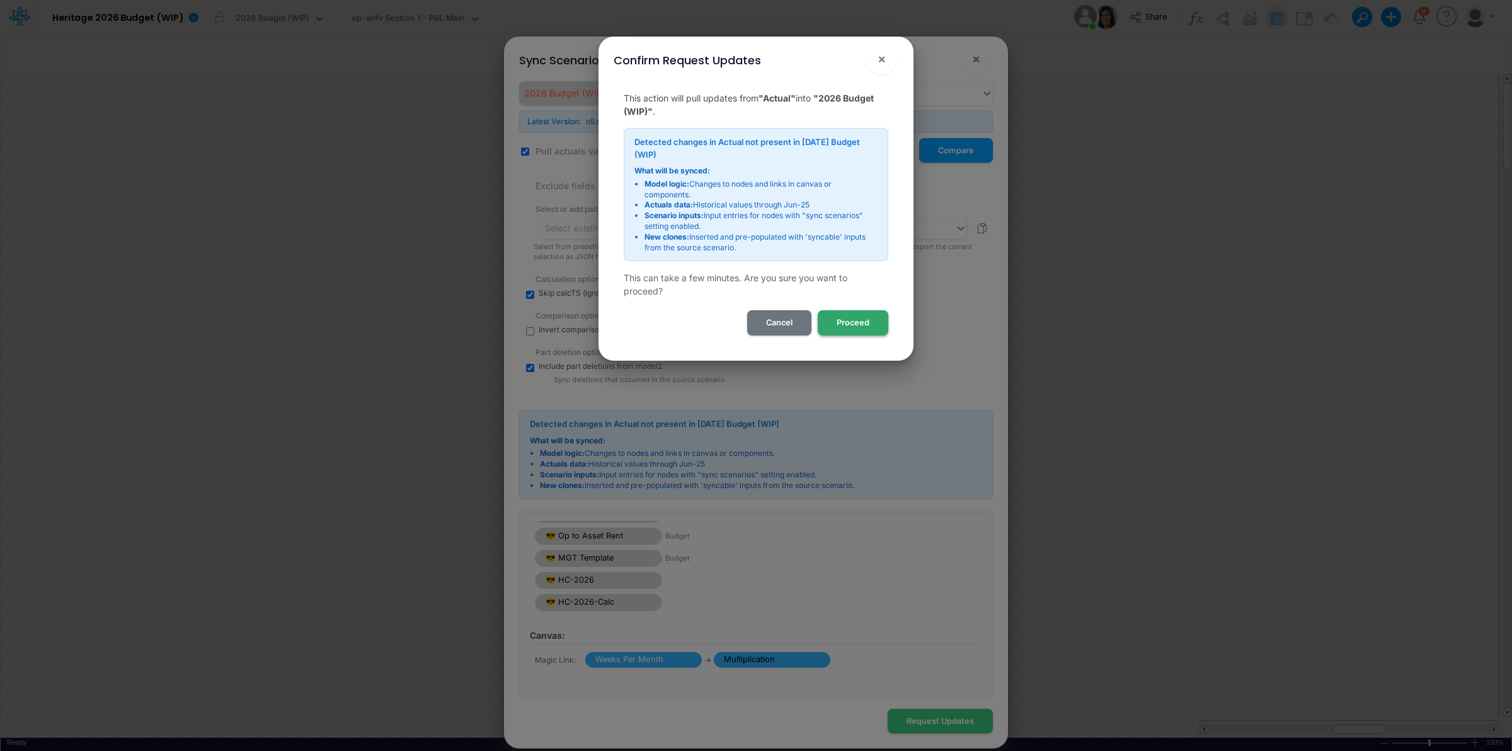
click at [861, 310] on button "Proceed" at bounding box center [853, 322] width 71 height 25
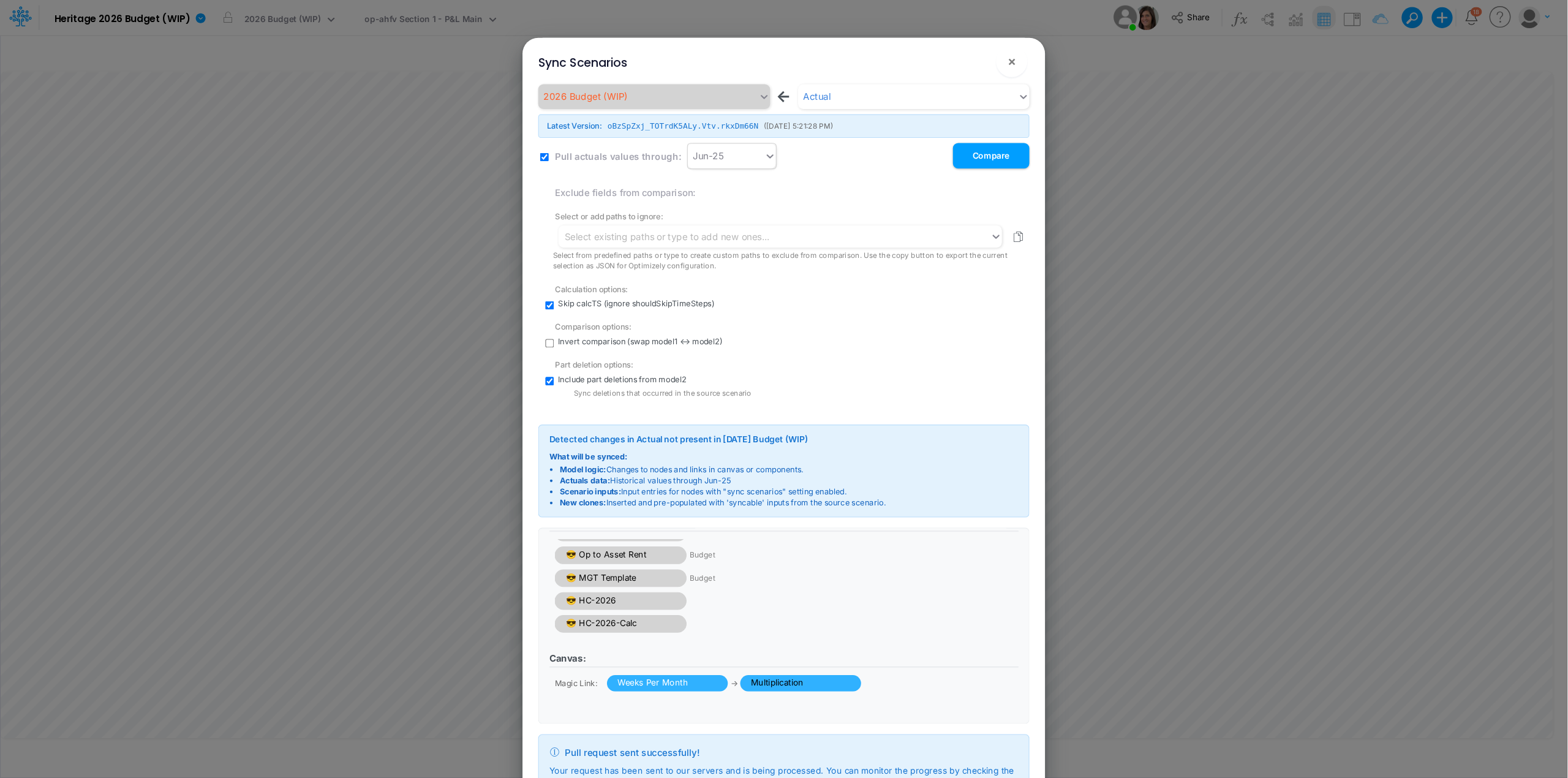
scroll to position [211, 0]
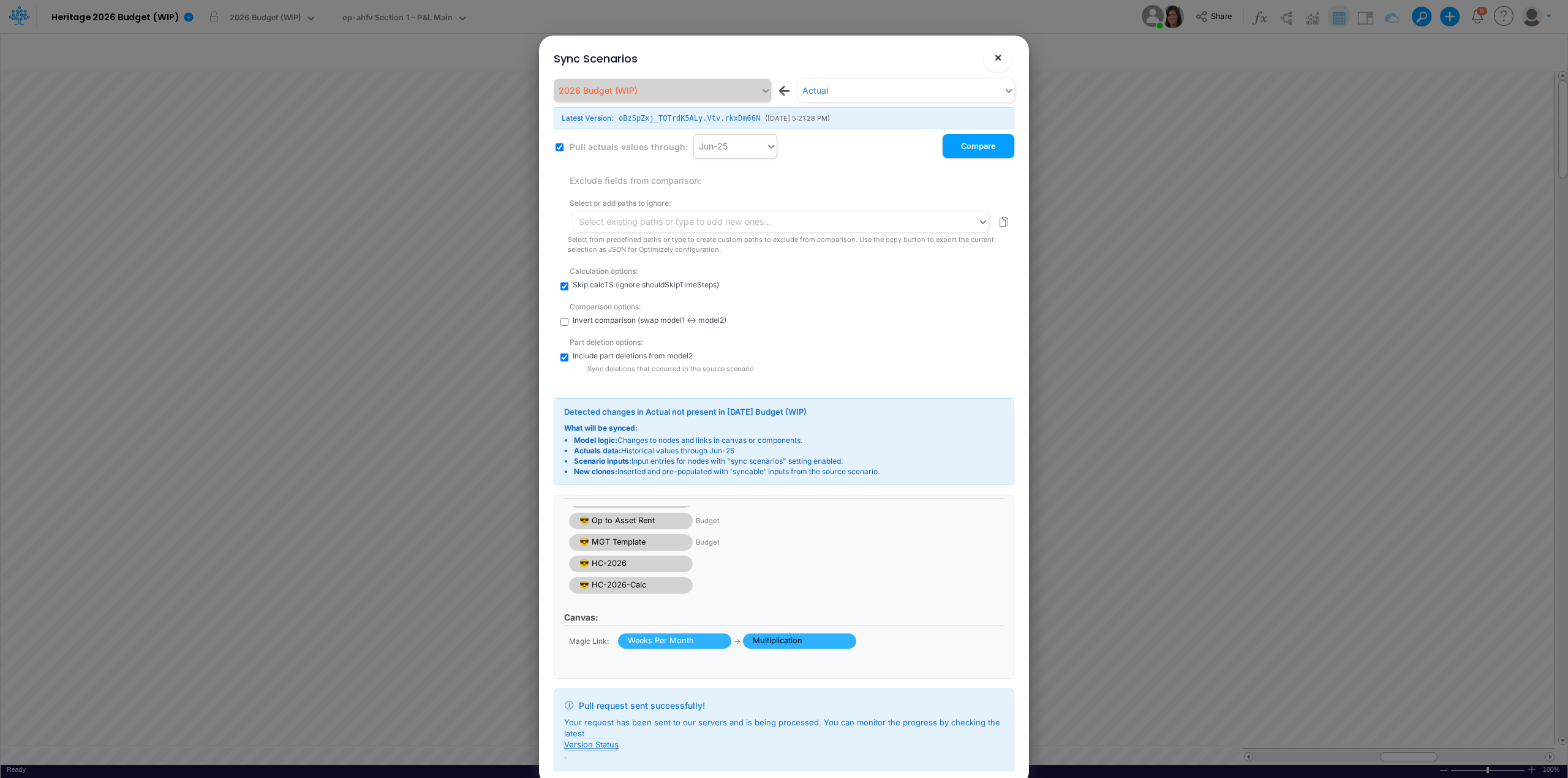
click at [998, 57] on span "×" at bounding box center [998, 56] width 8 height 15
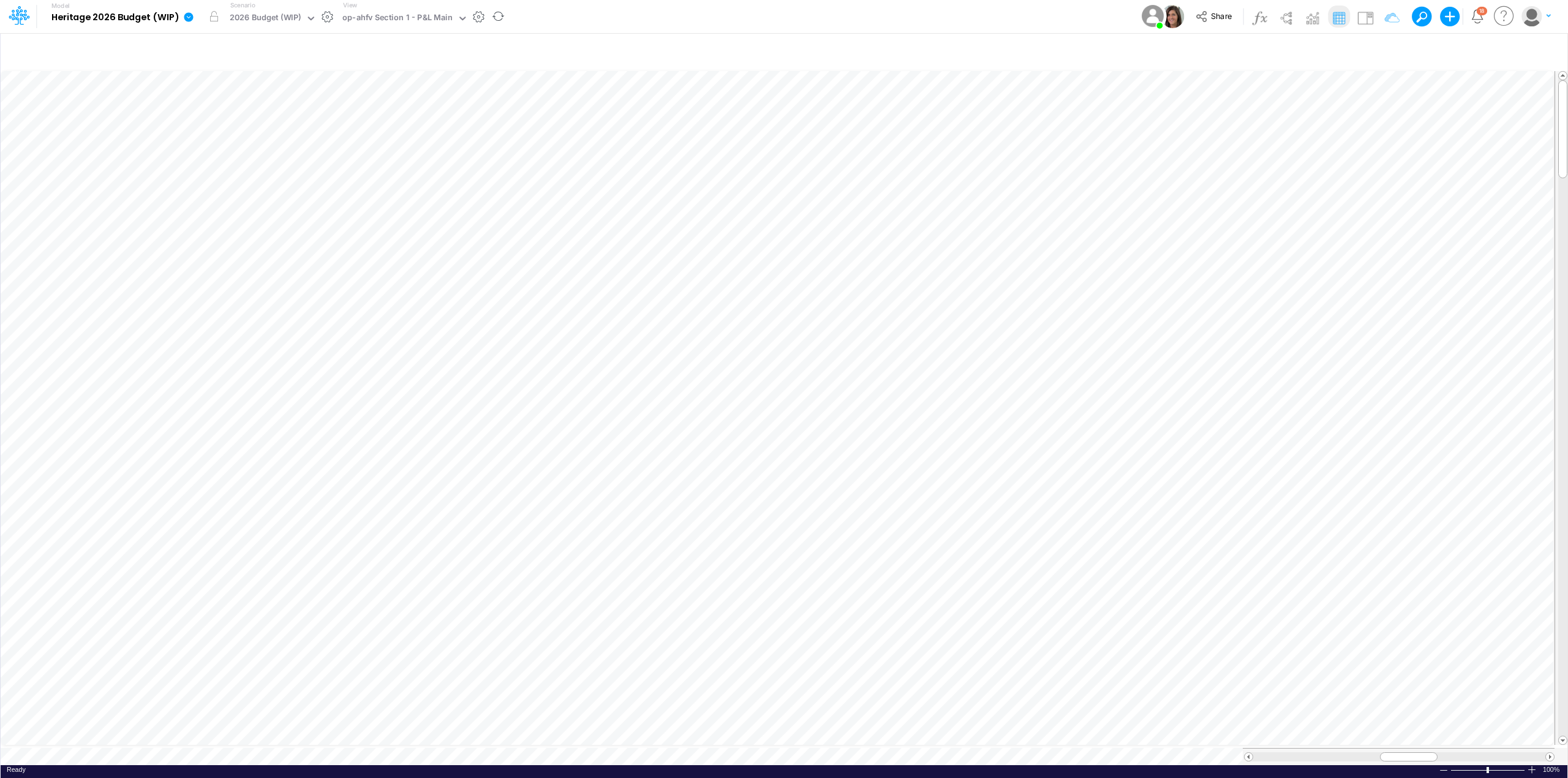
click at [187, 20] on icon at bounding box center [189, 17] width 9 height 9
click at [269, 125] on button "View model info" at bounding box center [250, 127] width 131 height 19
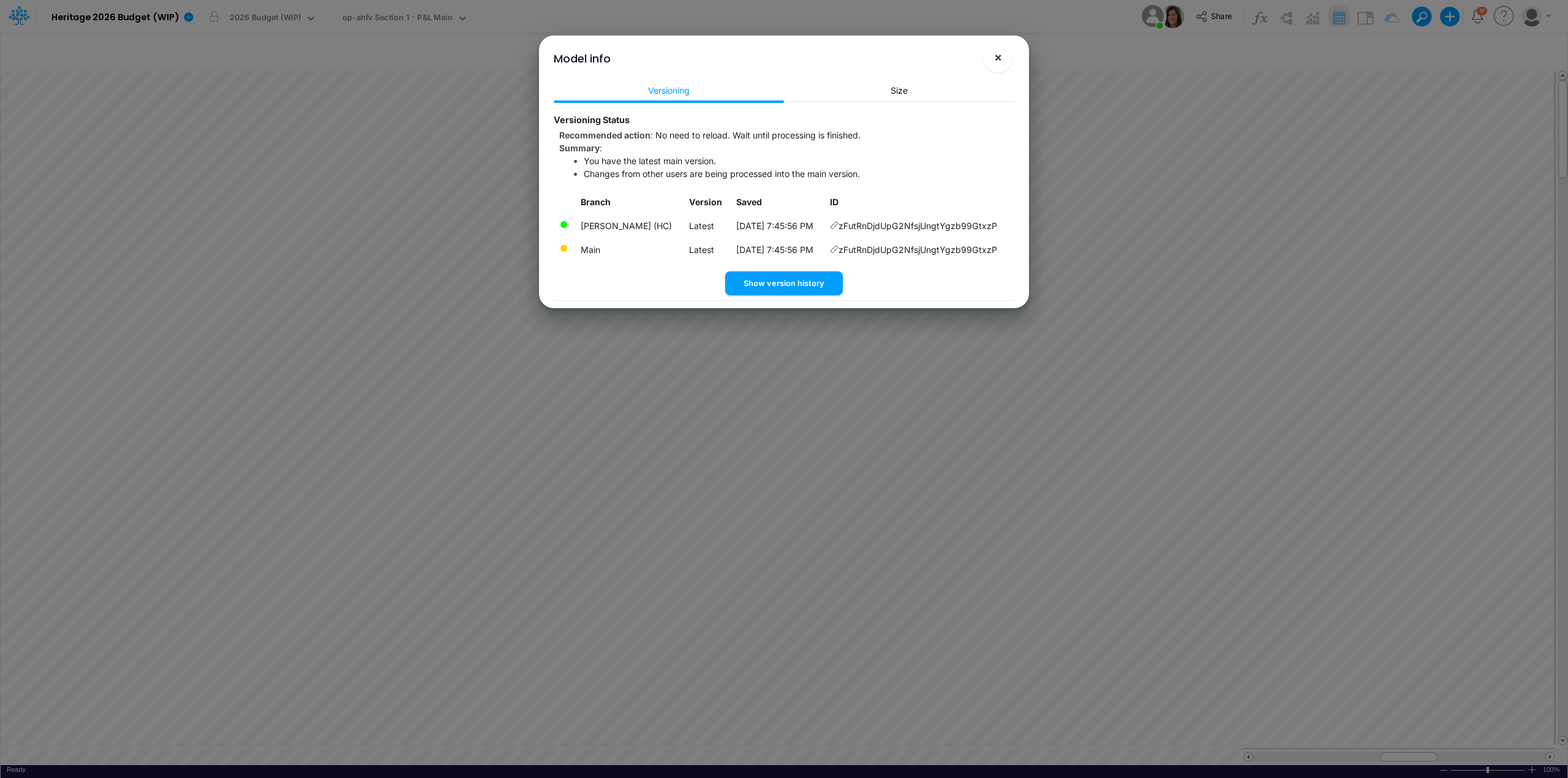
click at [1006, 53] on button "×" at bounding box center [997, 57] width 29 height 29
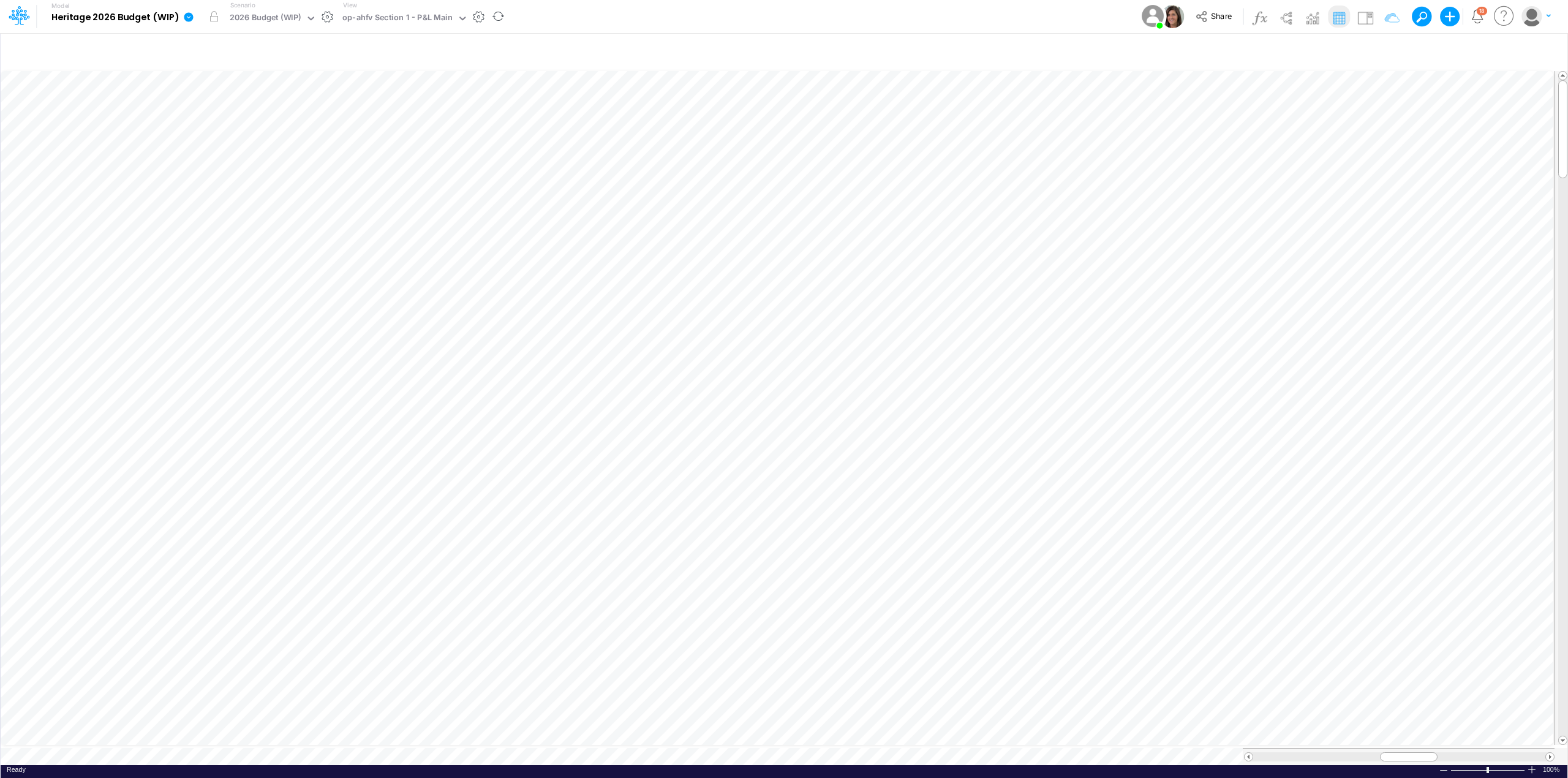
click at [192, 15] on icon at bounding box center [188, 17] width 11 height 11
drag, startPoint x: 264, startPoint y: 167, endPoint x: 270, endPoint y: 128, distance: 39.5
click at [270, 128] on div "Edit model settings Duplicate Import QuickBooks QuickBooks Online QuickBooks En…" at bounding box center [251, 122] width 132 height 175
click at [270, 128] on button "View model info" at bounding box center [250, 127] width 131 height 19
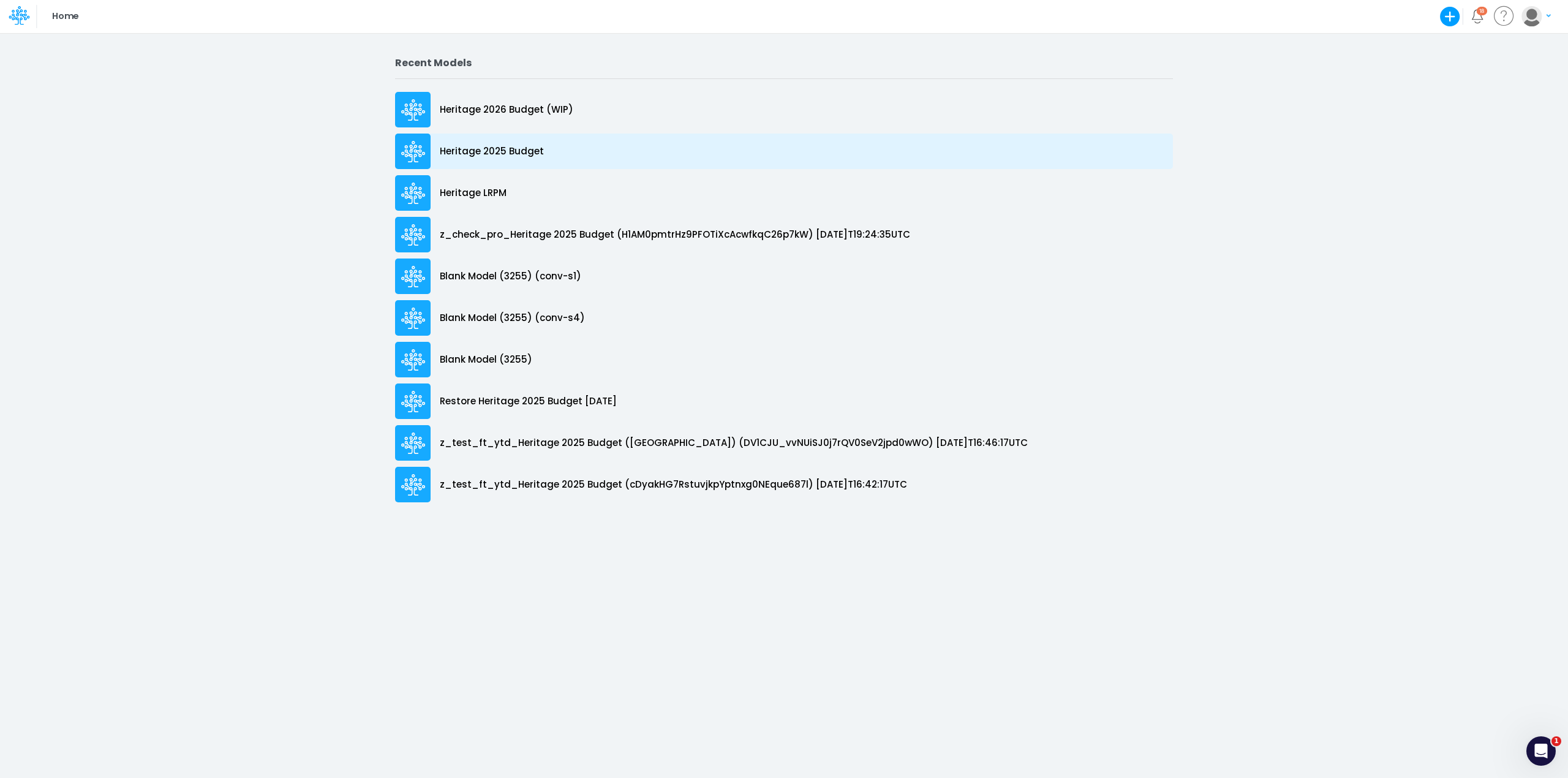
click at [517, 146] on p "Heritage 2025 Budget" at bounding box center [491, 152] width 104 height 14
